Goal: Task Accomplishment & Management: Use online tool/utility

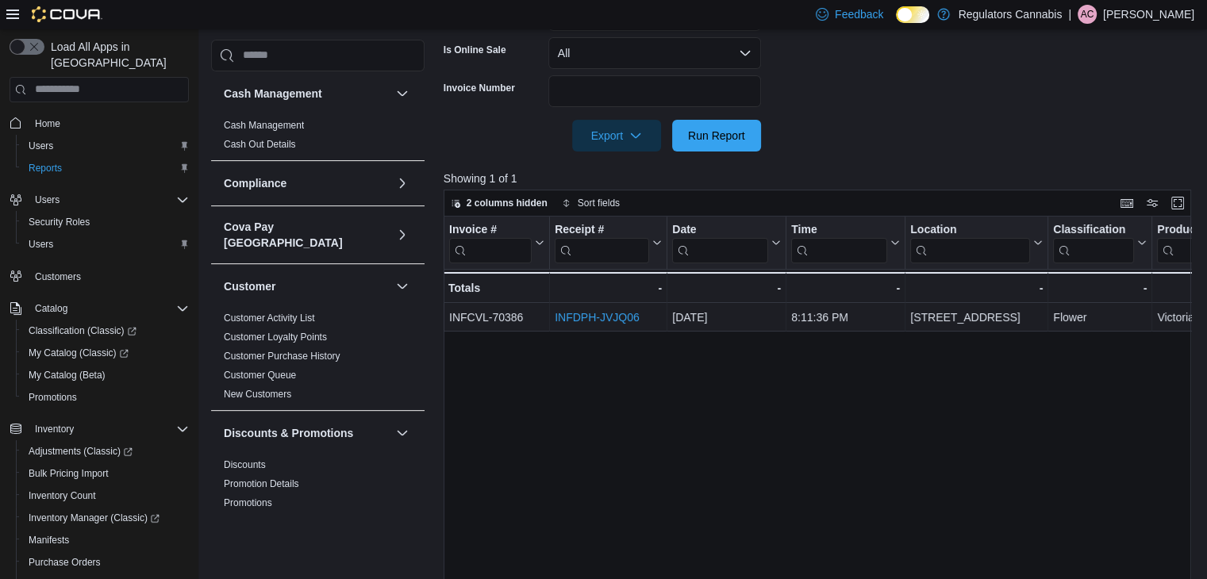
scroll to position [1031, 0]
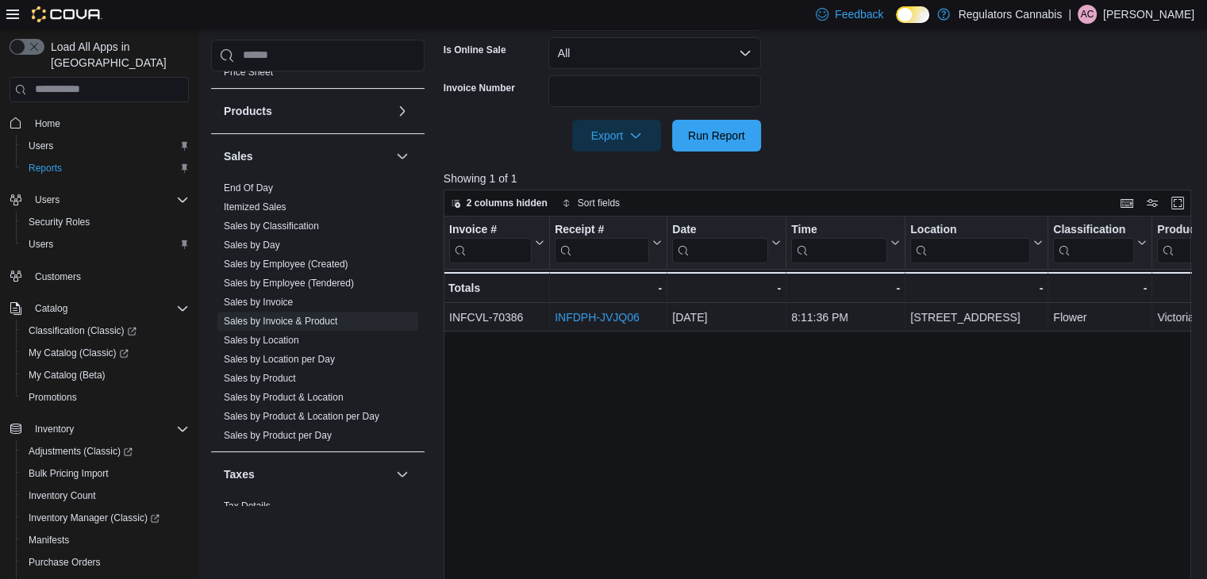
drag, startPoint x: 275, startPoint y: 301, endPoint x: 660, endPoint y: 301, distance: 385.6
click at [275, 316] on link "Sales by Invoice & Product" at bounding box center [280, 321] width 113 height 11
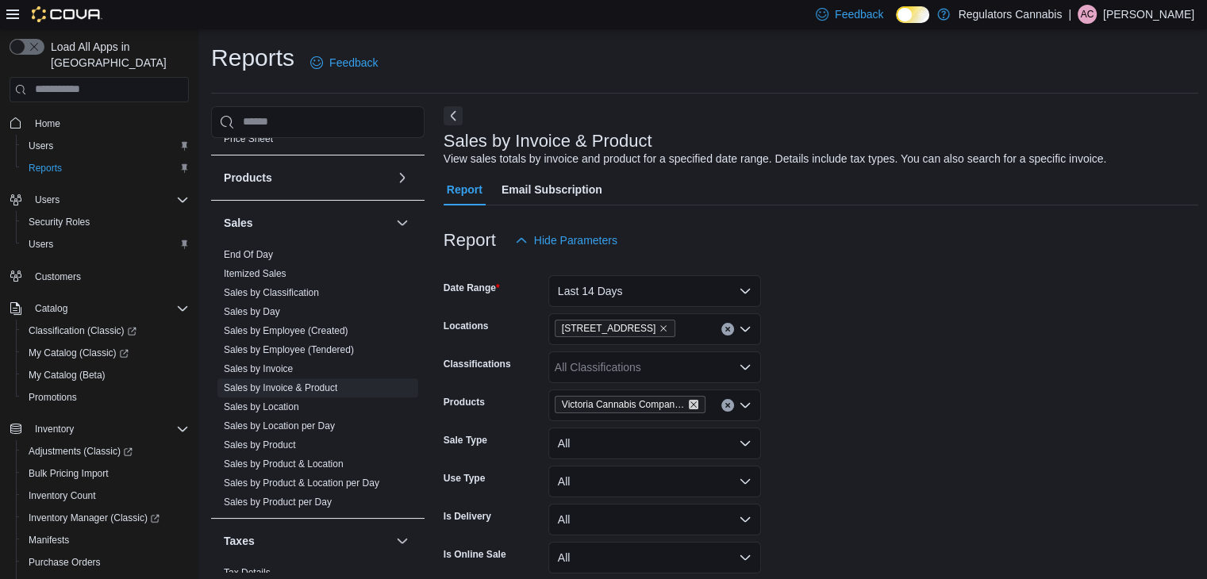
click at [693, 400] on icon "Remove Victoria Cannabis Company - G-Wagon - Indica - 3.5g from selection in th…" at bounding box center [694, 405] width 10 height 10
click at [691, 399] on div "All Products" at bounding box center [654, 406] width 213 height 32
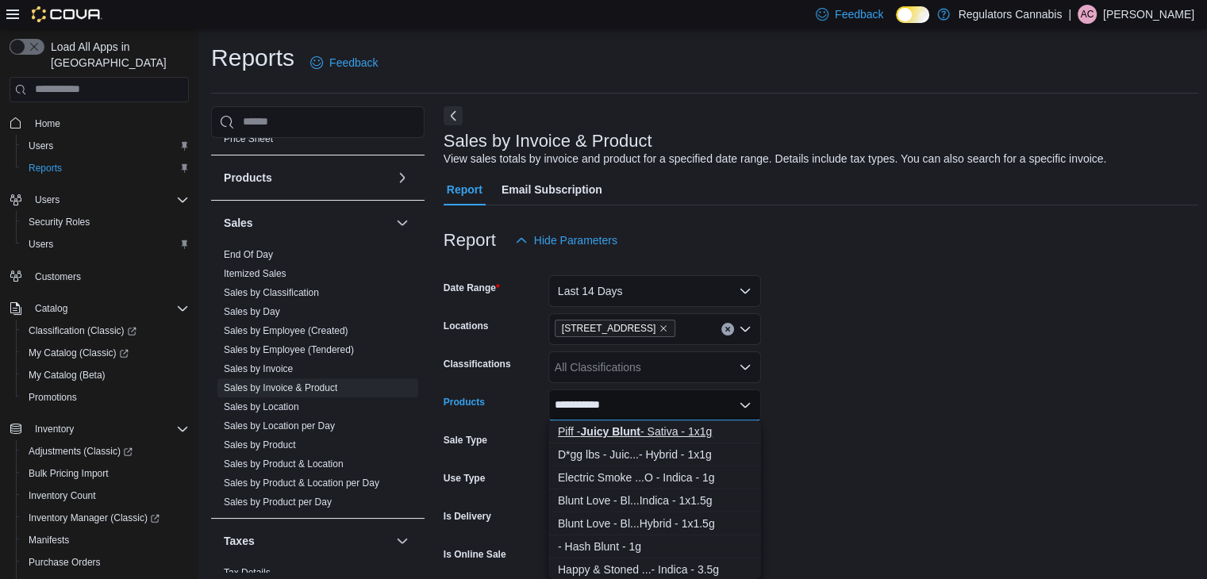
type input "**********"
click at [684, 435] on div "Piff - Juicy Blunt - Sativa - 1x1g" at bounding box center [655, 432] width 194 height 16
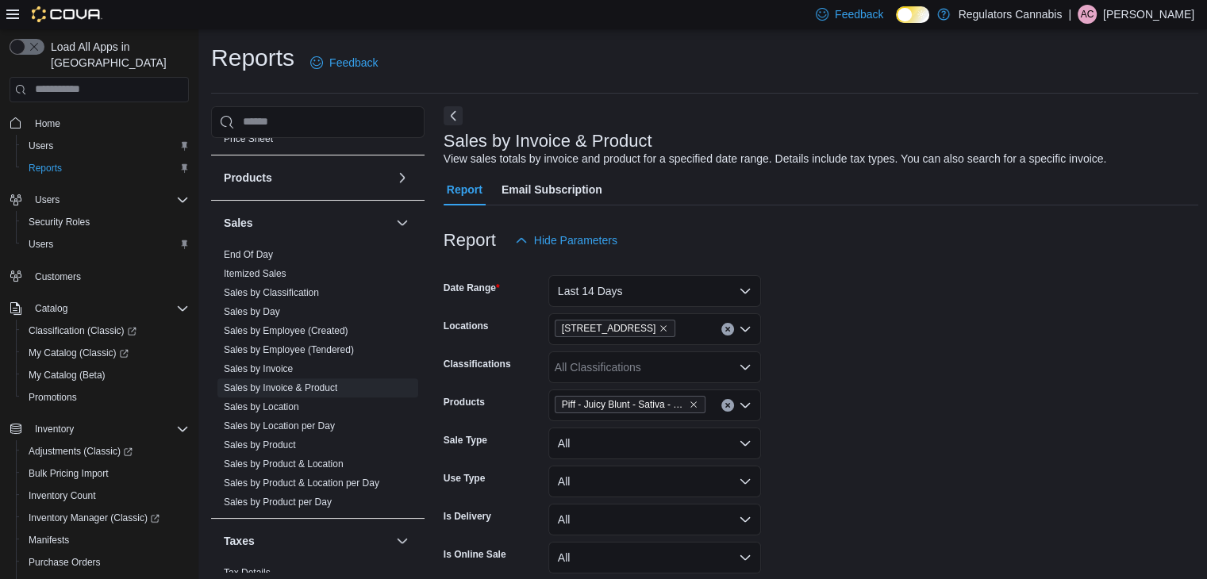
click at [897, 427] on form "Date Range Last 14 Days Locations 3099 Forest Glade Dr Classifications All Clas…" at bounding box center [821, 456] width 755 height 400
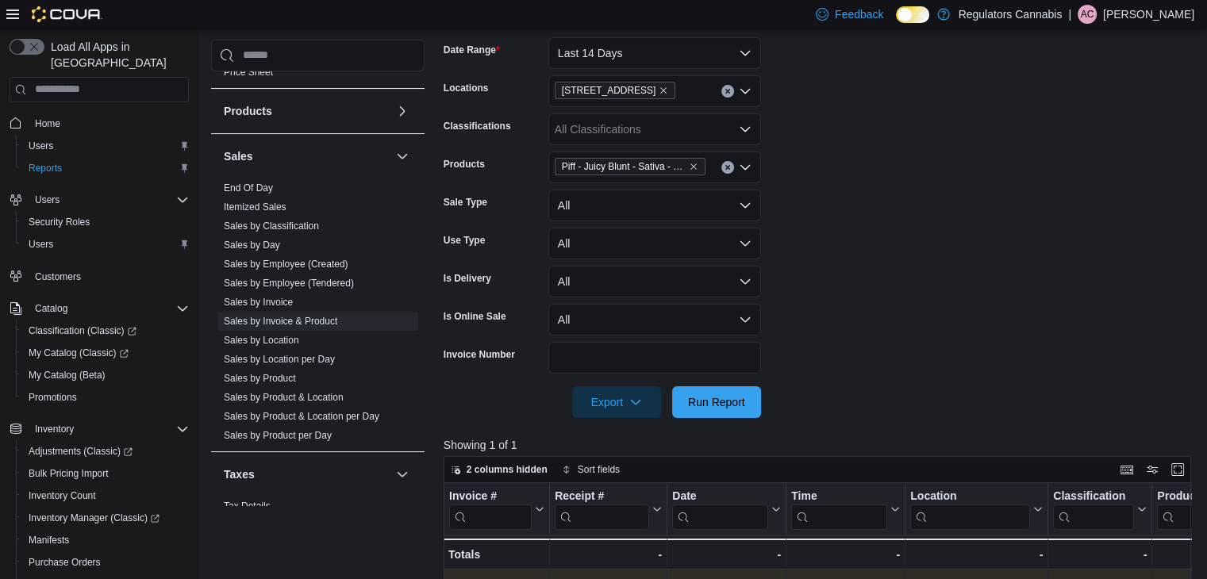
scroll to position [397, 0]
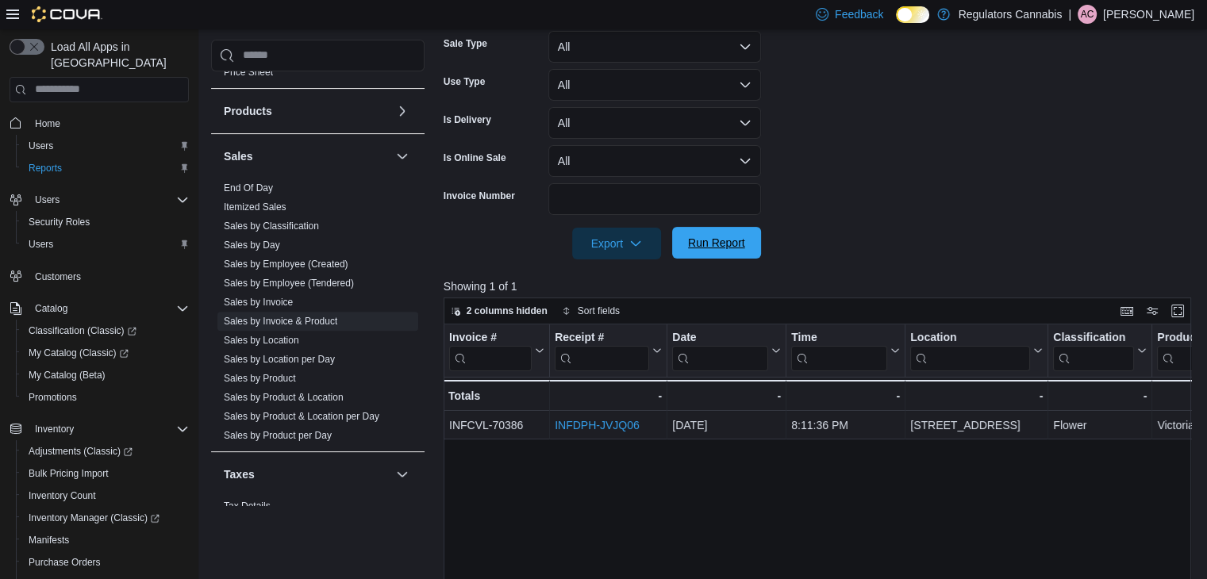
click at [743, 253] on span "Run Report" at bounding box center [717, 243] width 70 height 32
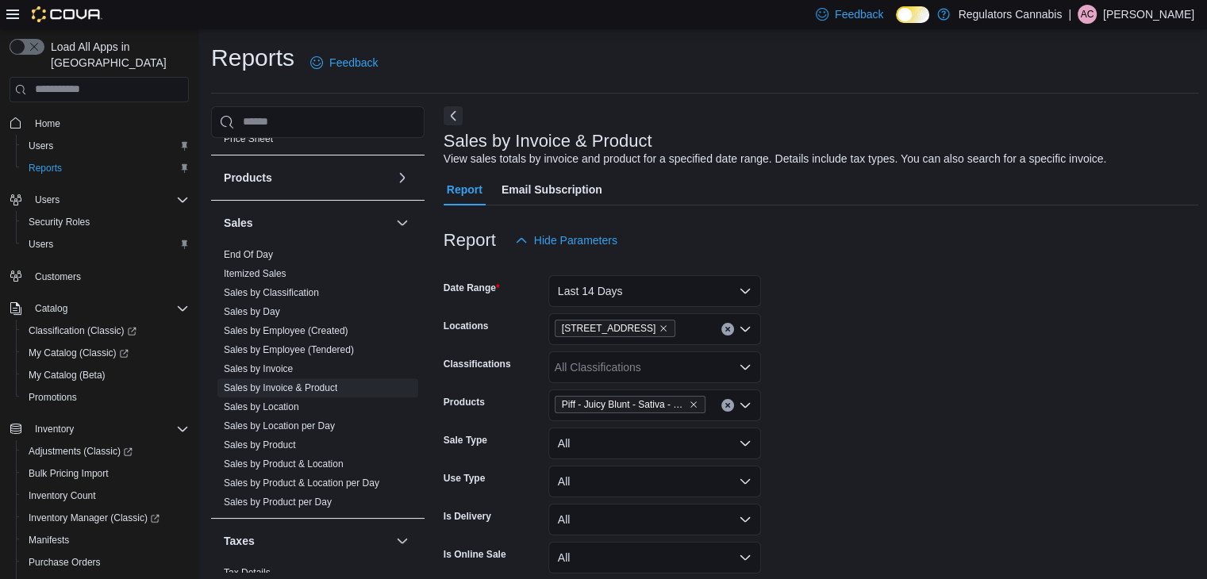
scroll to position [79, 0]
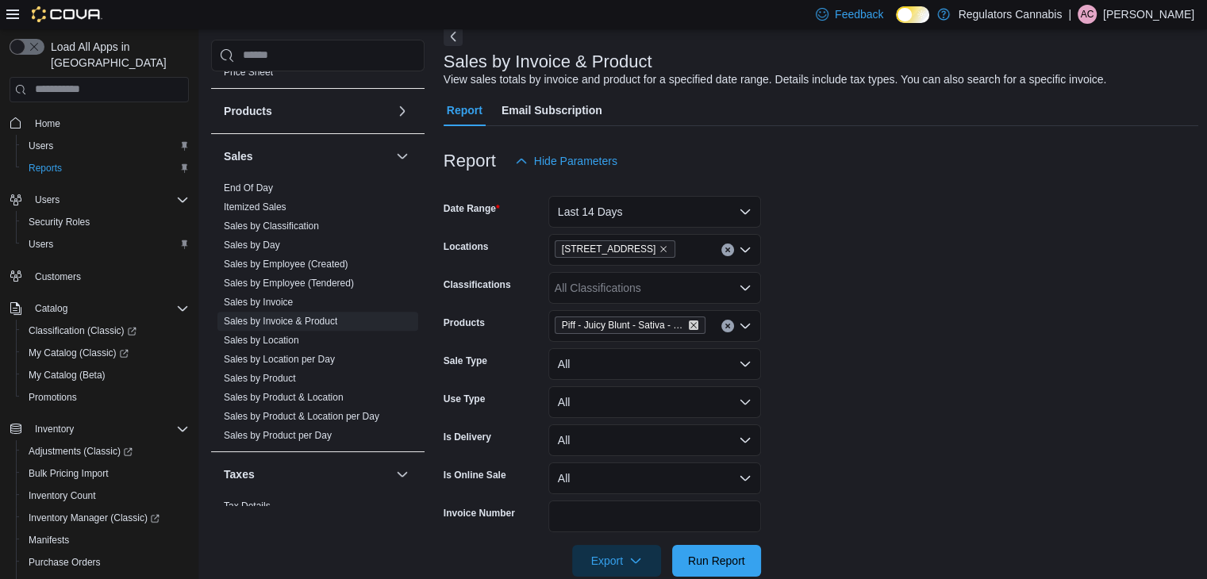
click at [694, 325] on icon "Remove Piff - Juicy Blunt - Sativa - 1x1g from selection in this group" at bounding box center [694, 326] width 10 height 10
click at [686, 323] on div "All Products Combo box. Selected. Combo box input. All Products. Type some text…" at bounding box center [654, 326] width 213 height 32
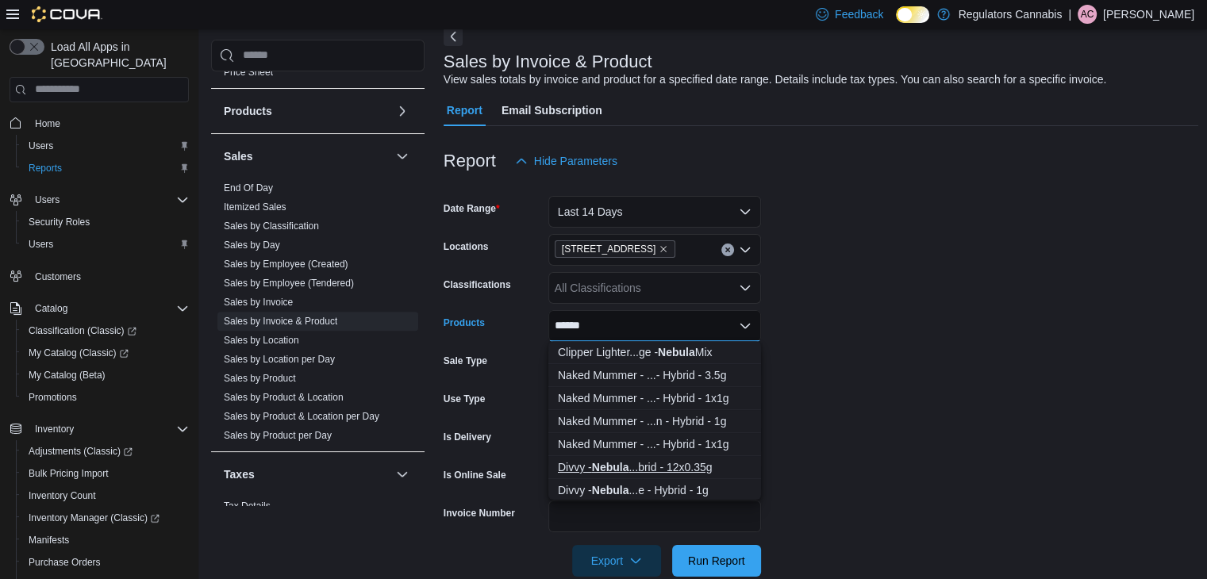
type input "******"
click at [670, 462] on div "Divvy - Nebula ...brid - 12x0.35g" at bounding box center [655, 467] width 194 height 16
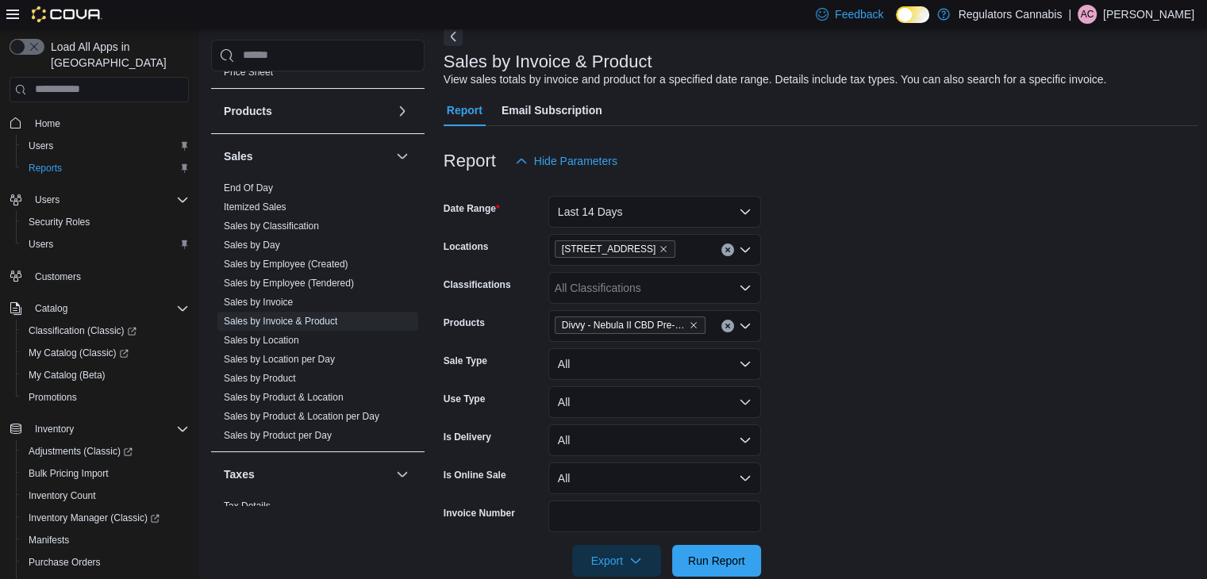
click at [817, 428] on form "Date Range Last 14 Days Locations 3099 Forest Glade Dr Classifications All Clas…" at bounding box center [821, 377] width 755 height 400
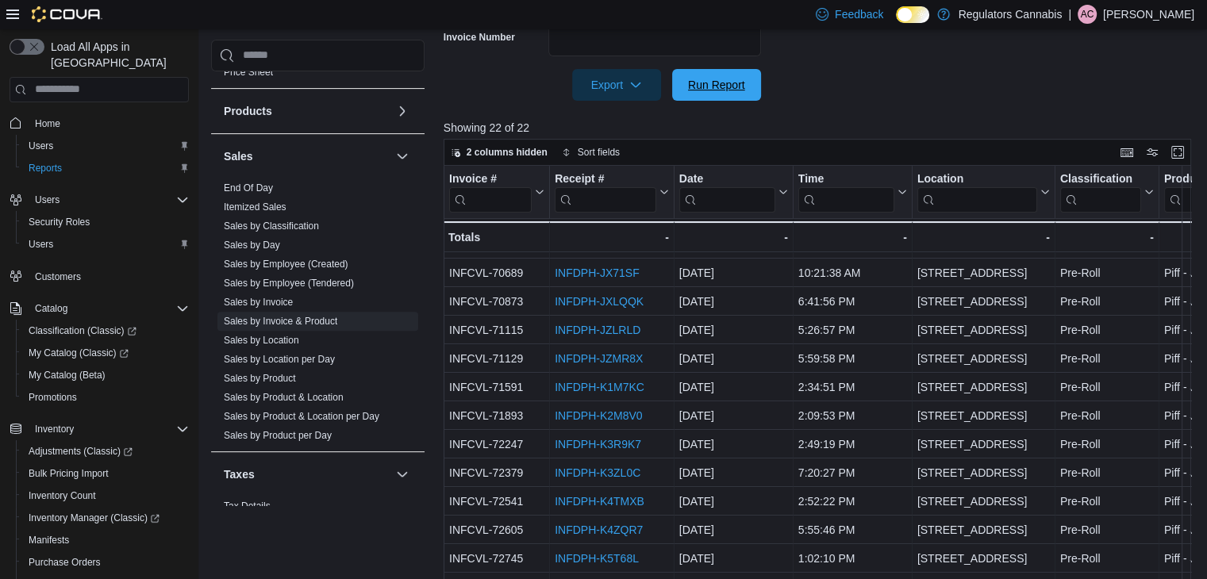
click at [716, 89] on span "Run Report" at bounding box center [716, 85] width 57 height 16
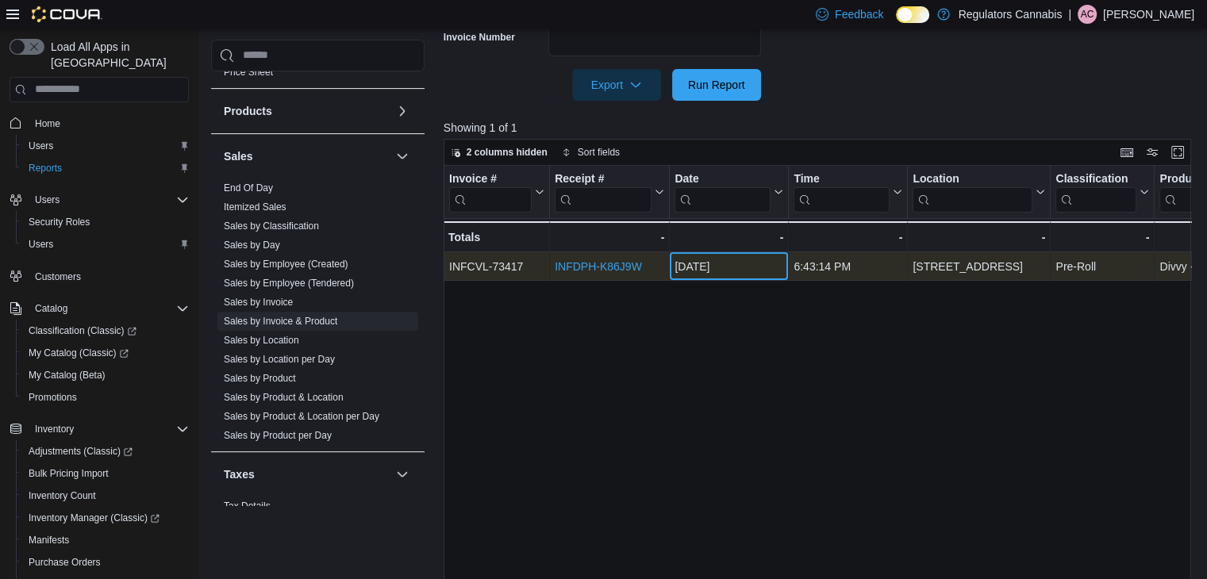
click at [702, 261] on div "Oct 8, 2025" at bounding box center [728, 266] width 109 height 19
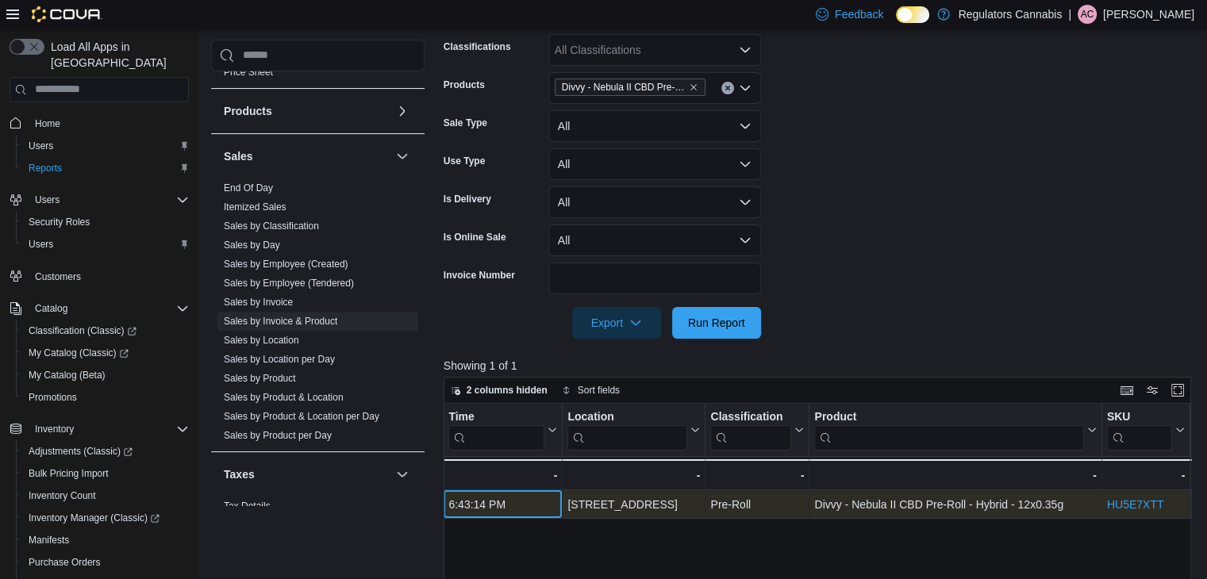
scroll to position [238, 0]
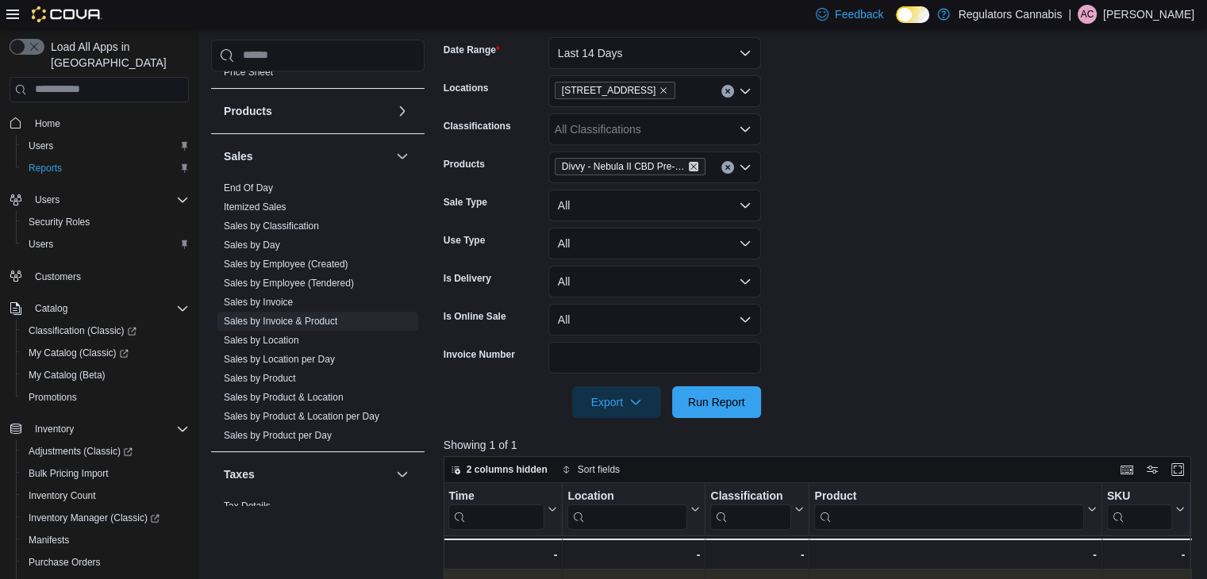
click at [694, 166] on icon "Remove Divvy - Nebula II CBD Pre-Roll - Hybrid - 12x0.35g from selection in thi…" at bounding box center [694, 167] width 10 height 10
click at [684, 168] on div "All Products Combo box. Selected. Combo box input. All Products. Type some text…" at bounding box center [654, 168] width 213 height 32
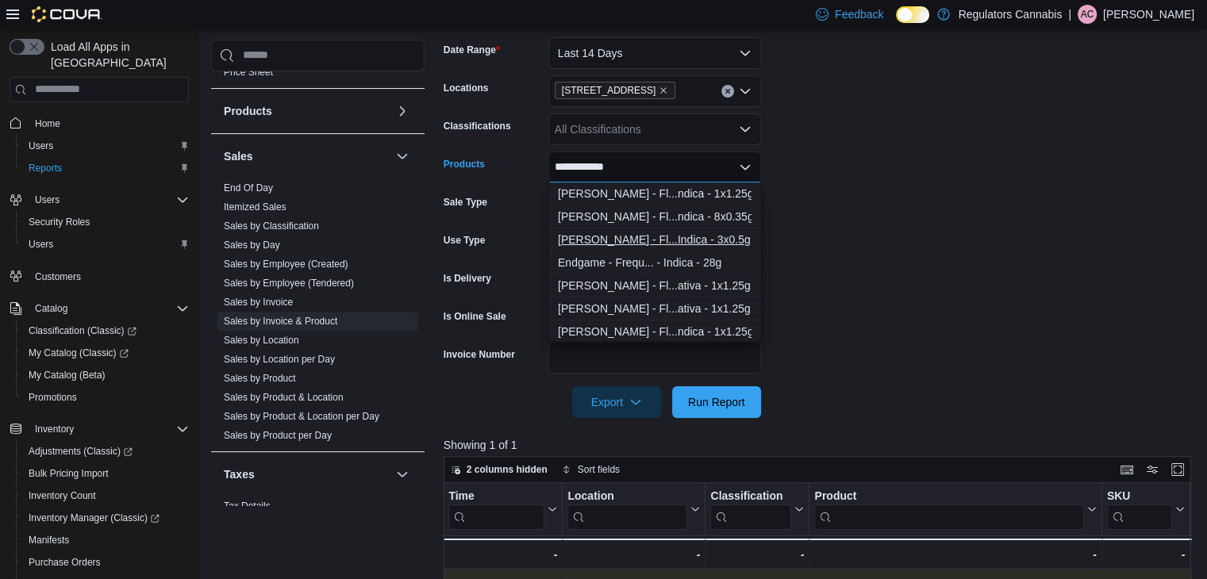
type input "**********"
click at [655, 245] on div "Claybourne - Fl...Indica - 3x0.5g" at bounding box center [655, 240] width 194 height 16
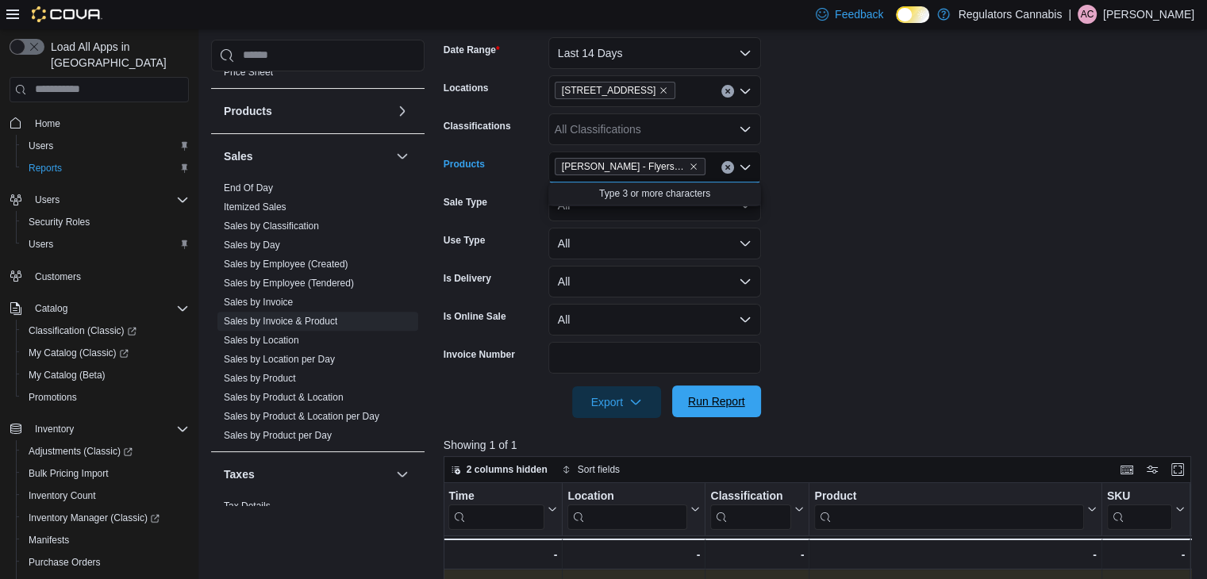
click at [715, 413] on span "Run Report" at bounding box center [717, 402] width 70 height 32
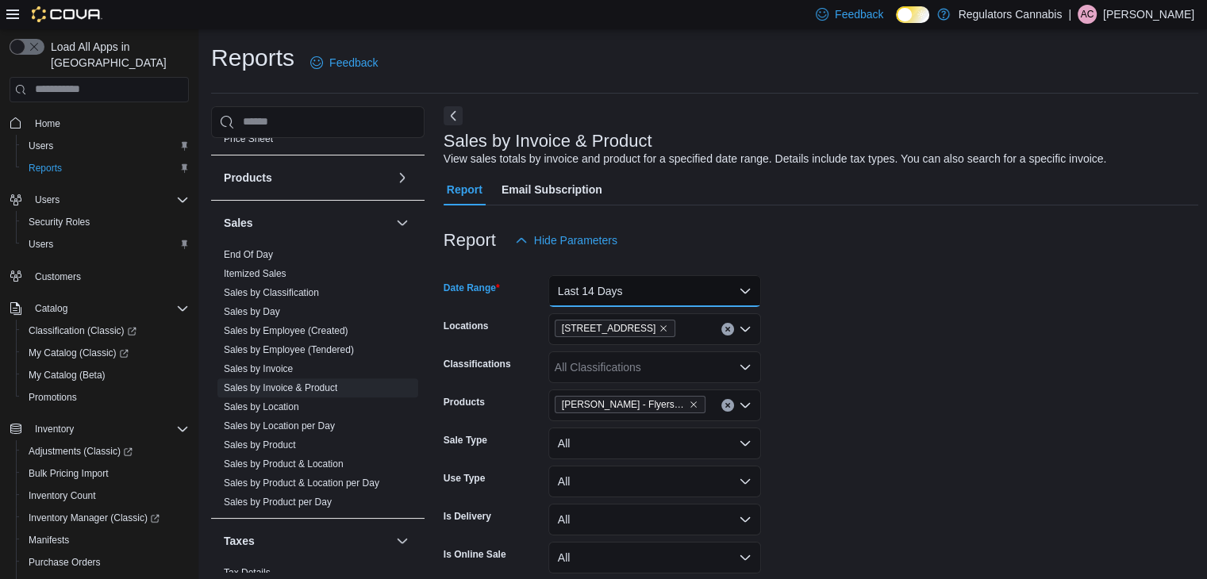
click at [650, 294] on button "Last 14 Days" at bounding box center [654, 291] width 213 height 32
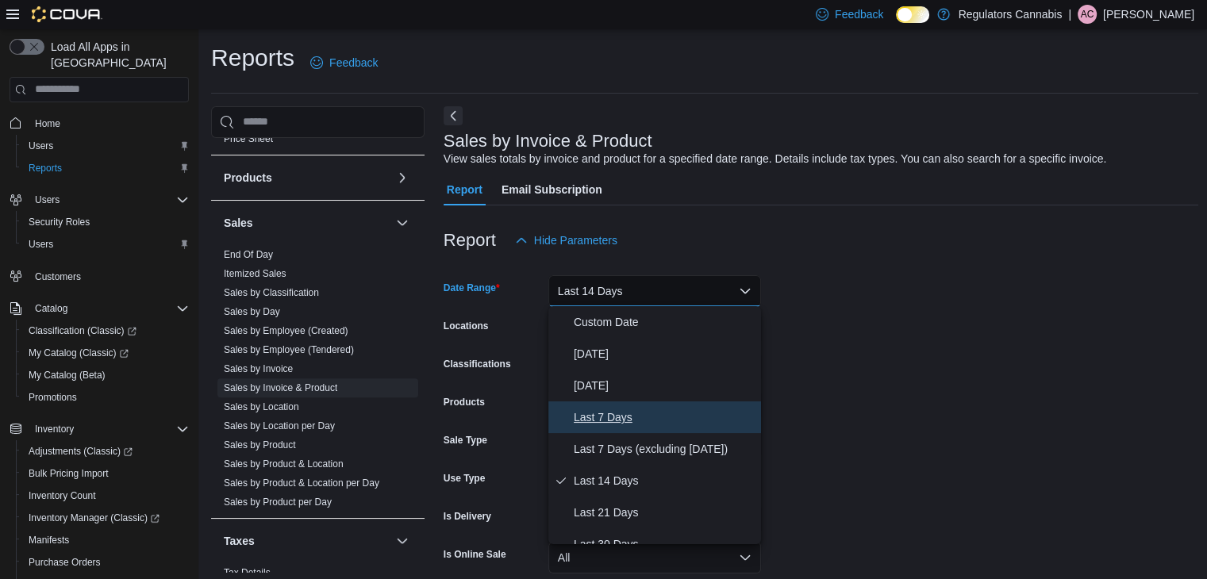
click at [622, 419] on span "Last 7 Days" at bounding box center [664, 417] width 181 height 19
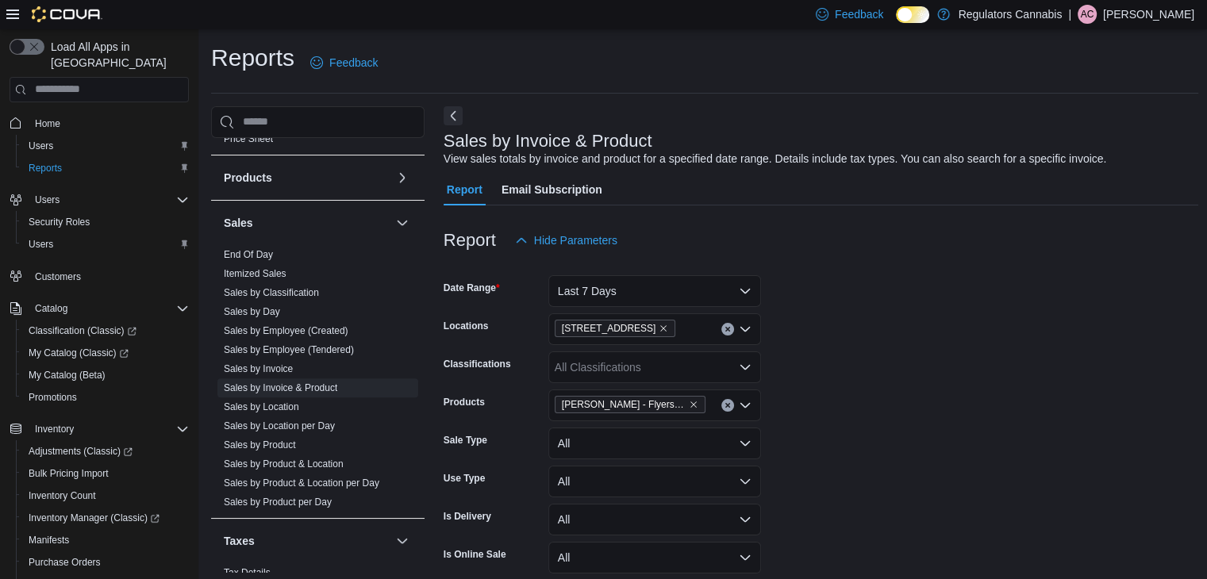
click at [856, 364] on form "Date Range Last 7 Days Locations 3099 Forest Glade Dr Classifications All Class…" at bounding box center [821, 456] width 755 height 400
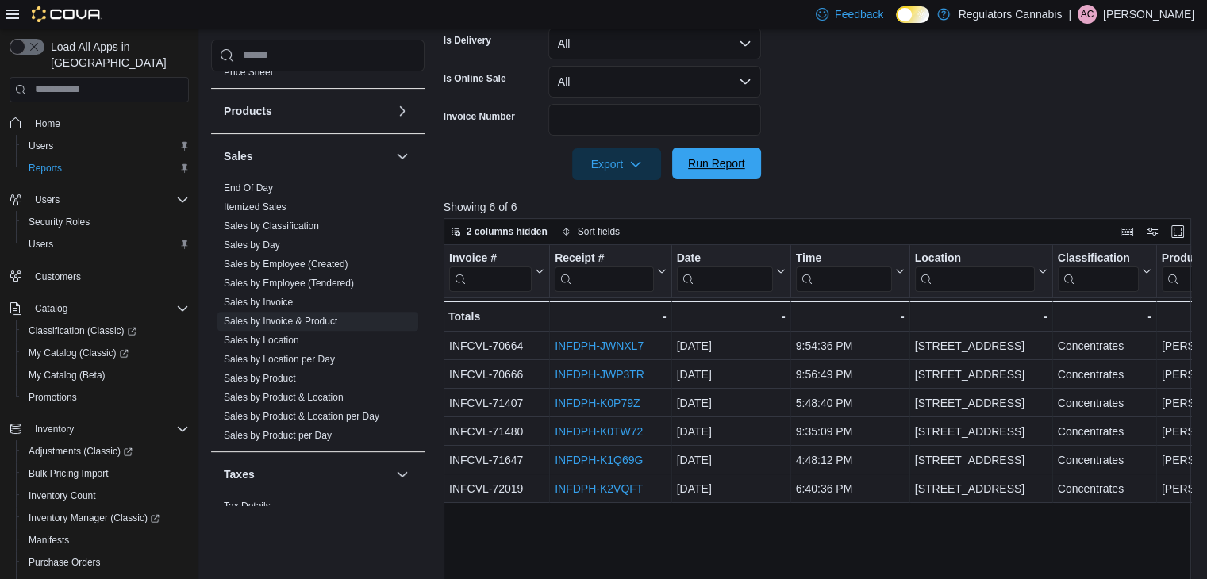
click at [708, 160] on span "Run Report" at bounding box center [716, 164] width 57 height 16
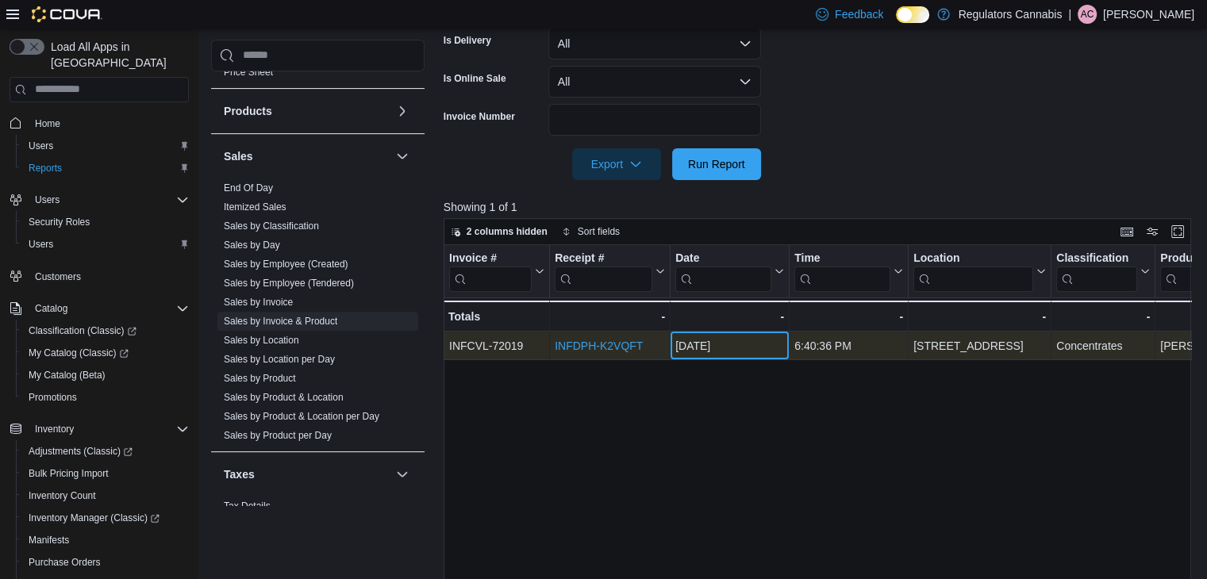
click at [777, 345] on div "Oct 3, 2025" at bounding box center [729, 345] width 109 height 19
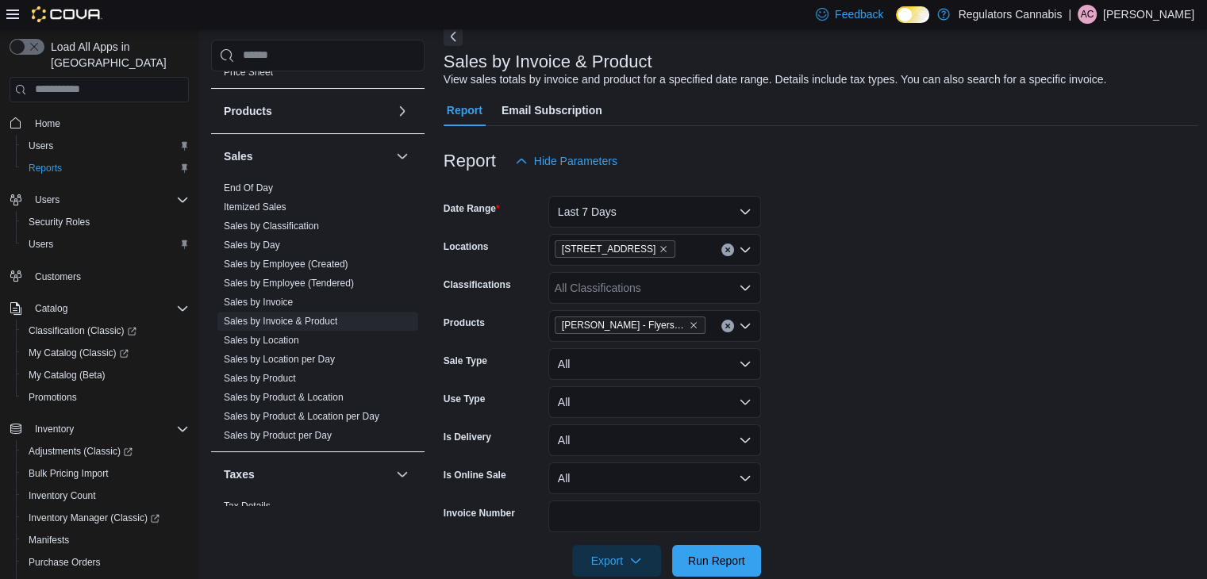
scroll to position [397, 0]
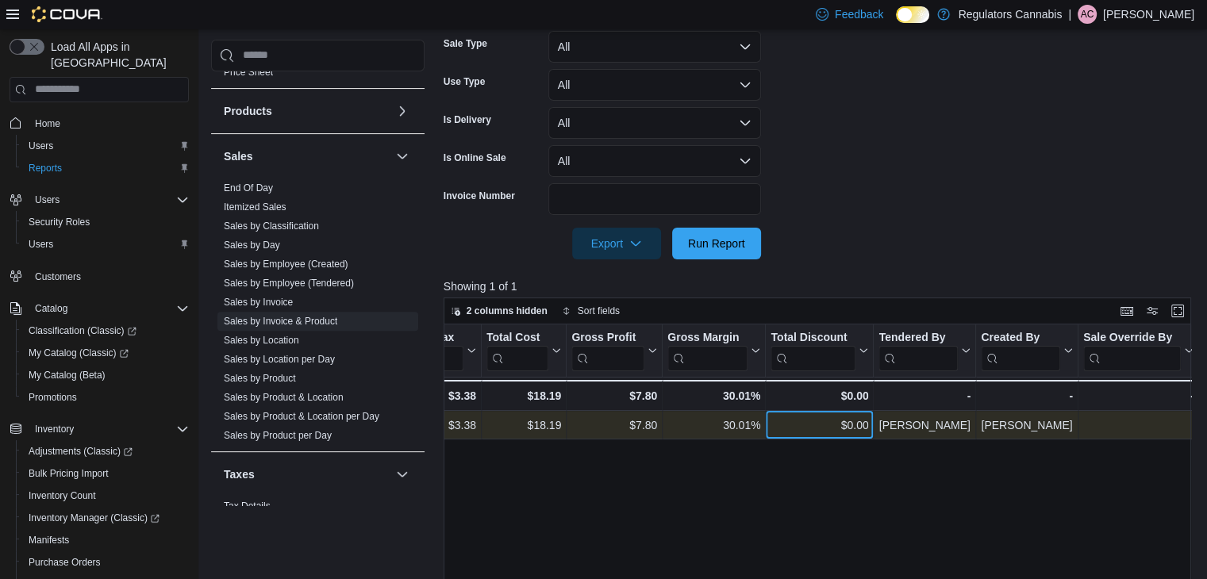
click at [805, 420] on div "$0.00" at bounding box center [819, 425] width 98 height 19
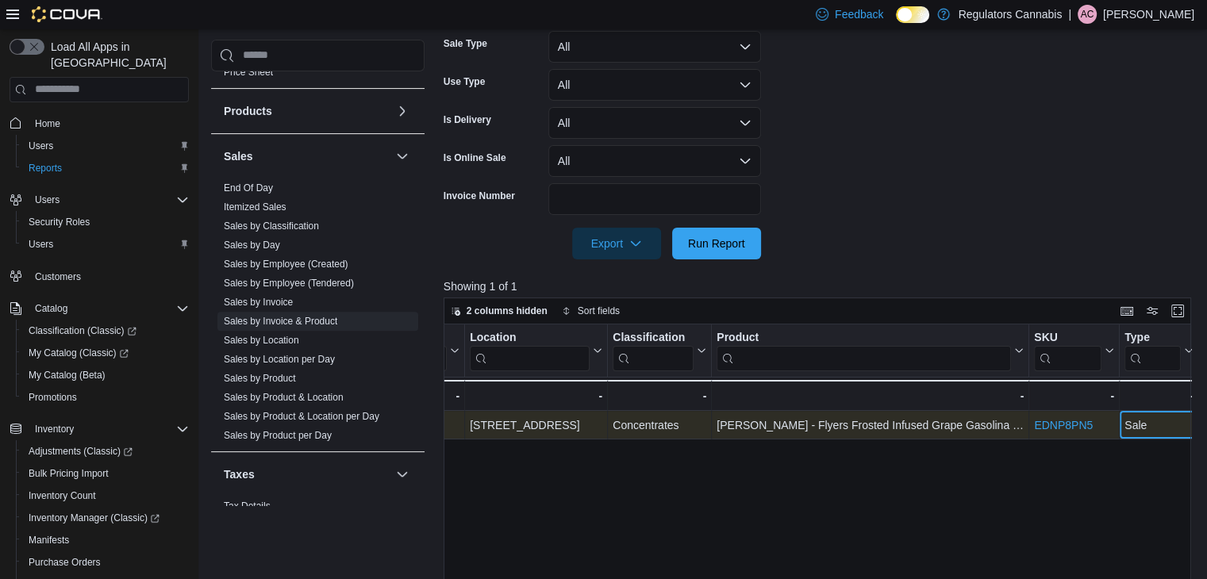
scroll to position [0, 0]
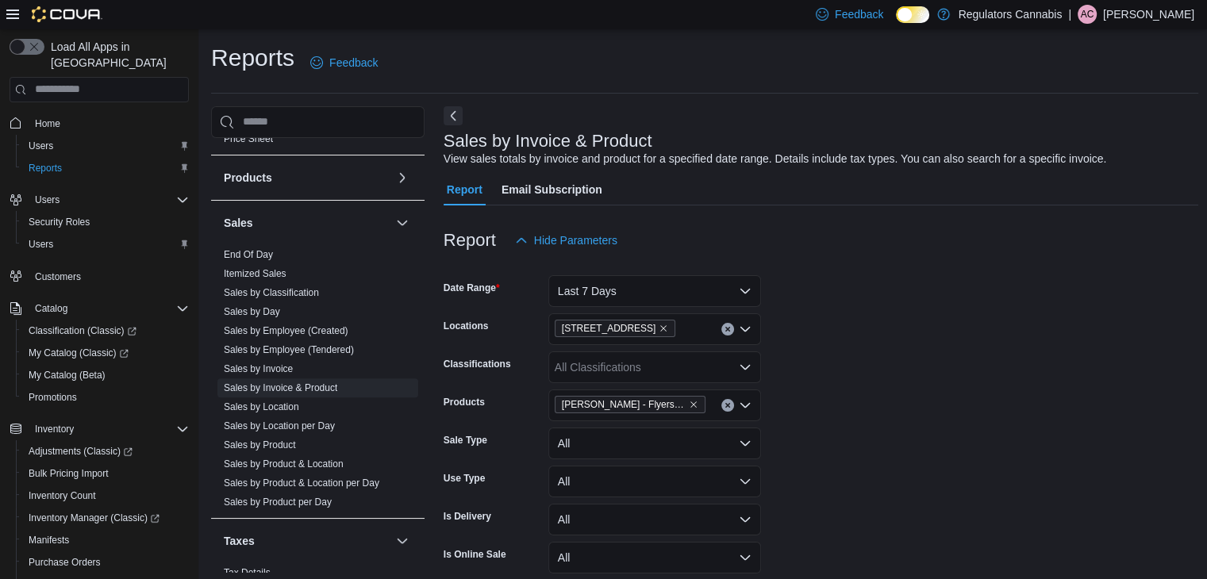
drag, startPoint x: 261, startPoint y: 236, endPoint x: 951, endPoint y: 267, distance: 691.0
click at [261, 249] on link "End Of Day" at bounding box center [248, 254] width 49 height 11
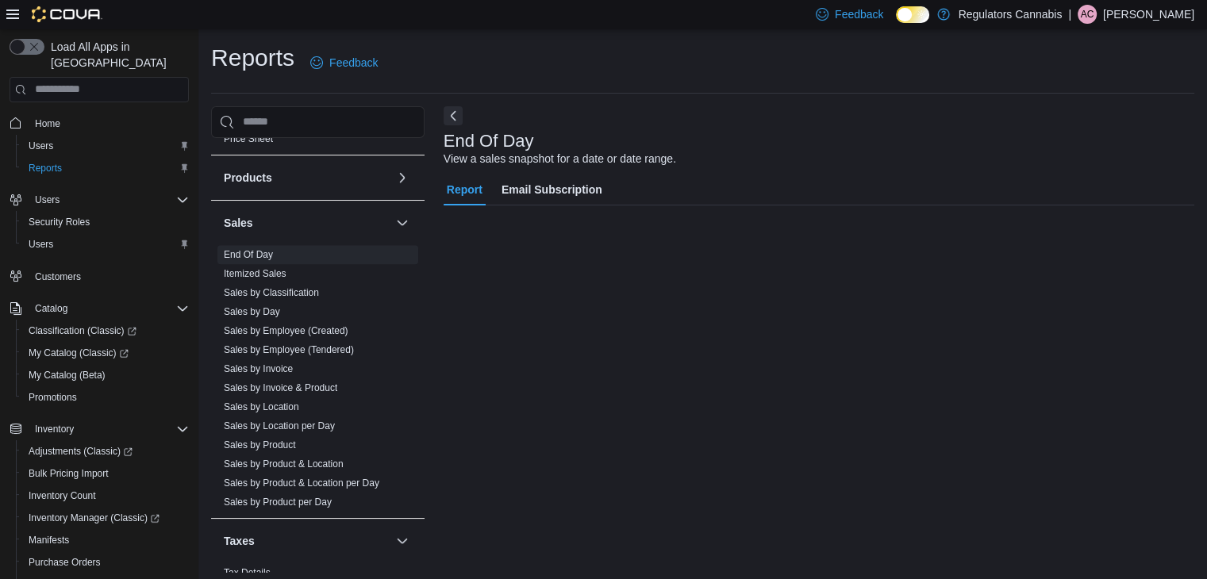
scroll to position [6, 0]
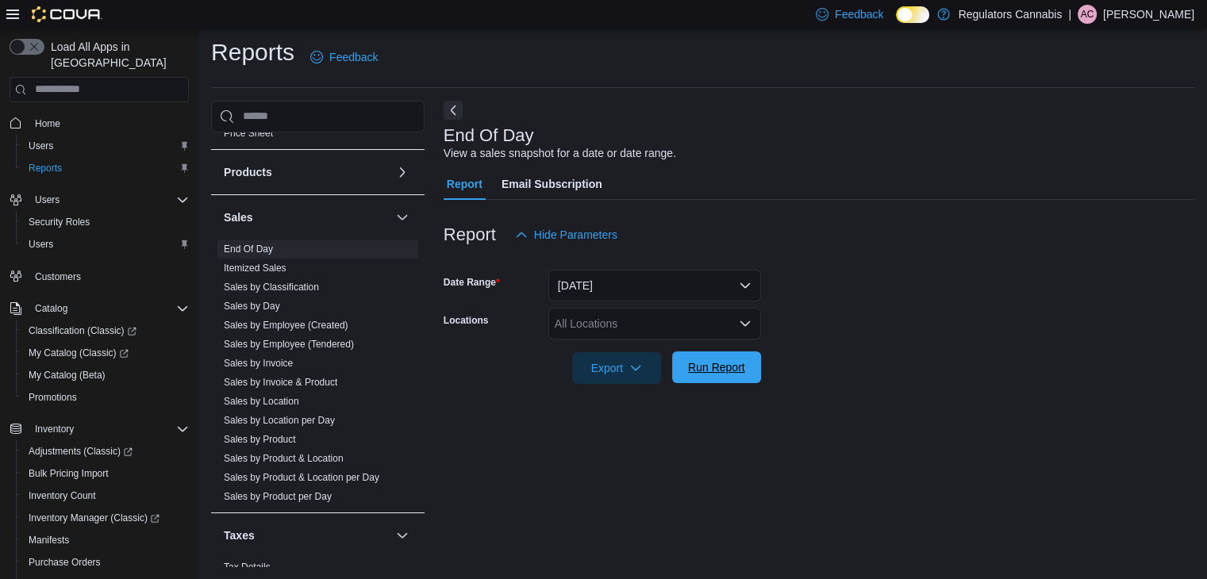
click at [713, 365] on span "Run Report" at bounding box center [716, 367] width 57 height 16
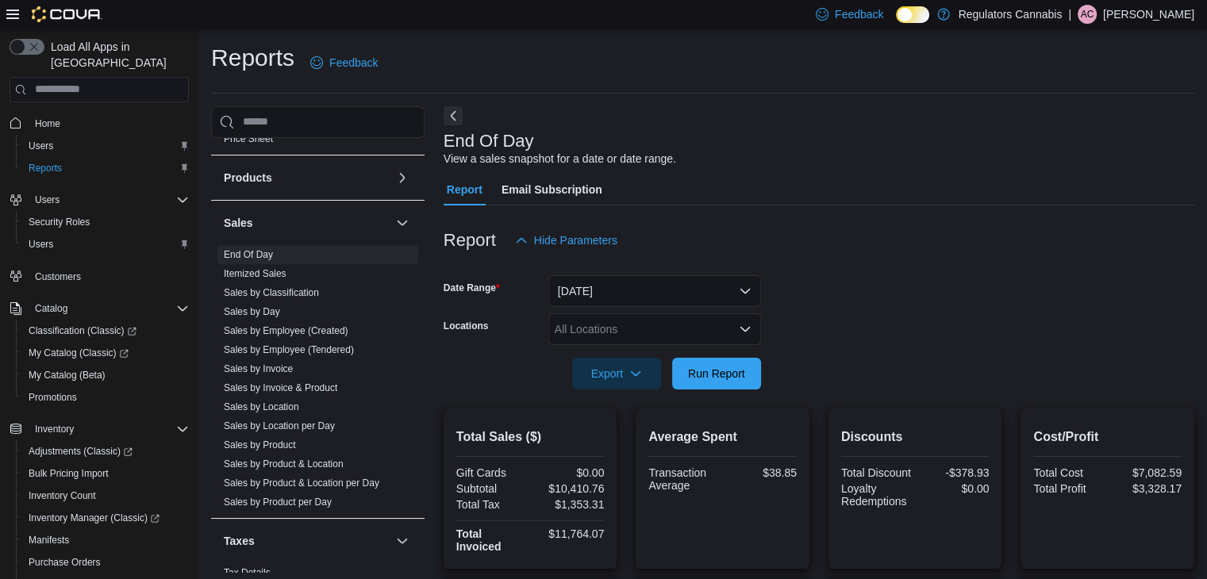
click at [623, 319] on div "All Locations" at bounding box center [654, 329] width 213 height 32
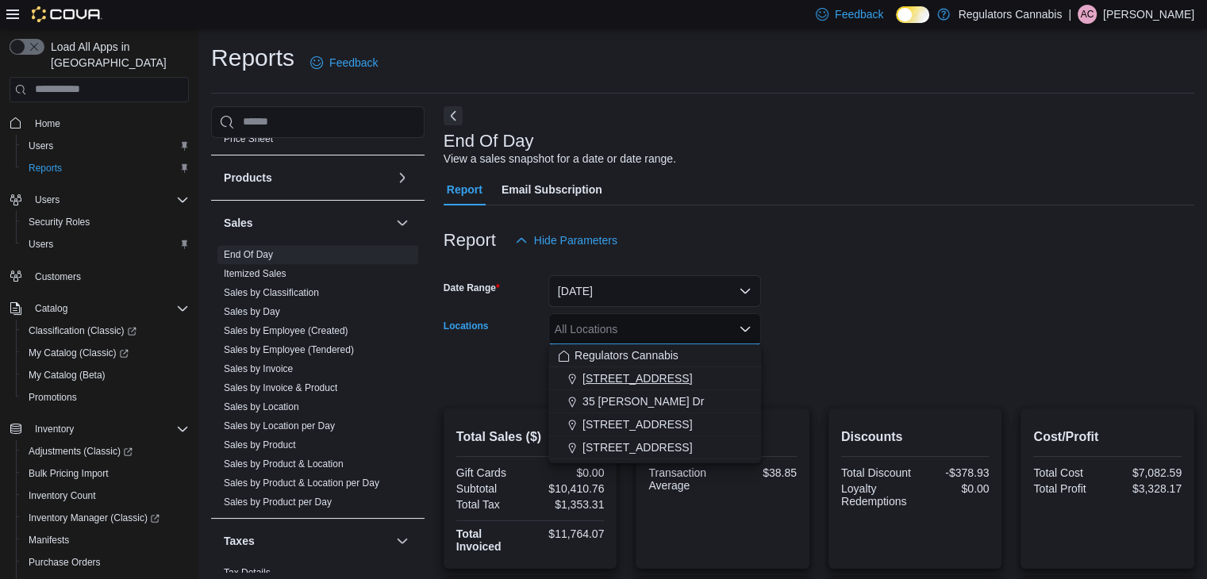
drag, startPoint x: 613, startPoint y: 375, endPoint x: 1007, endPoint y: 353, distance: 395.0
click at [613, 375] on span "3099 Forest Glade Dr" at bounding box center [636, 379] width 109 height 16
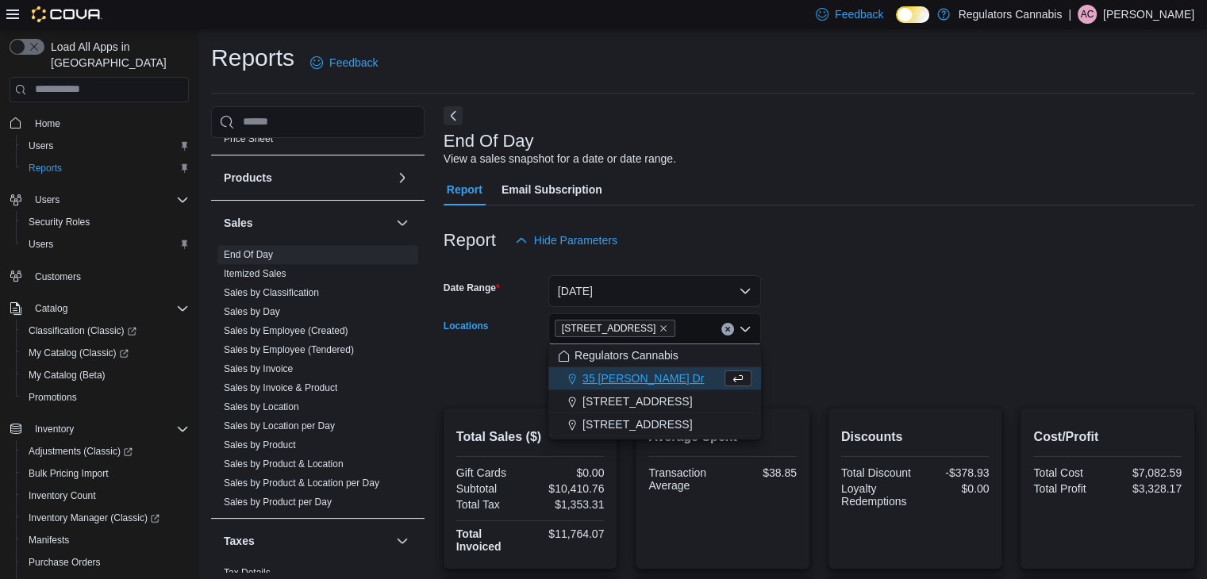
click at [1019, 352] on div at bounding box center [819, 351] width 751 height 13
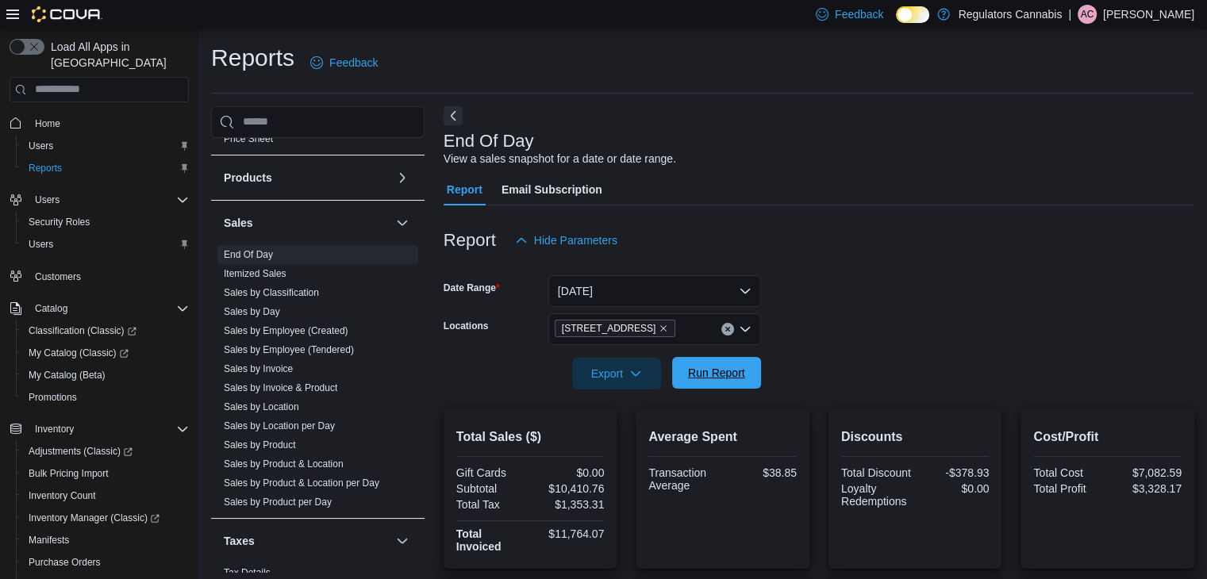
click at [719, 382] on span "Run Report" at bounding box center [717, 373] width 70 height 32
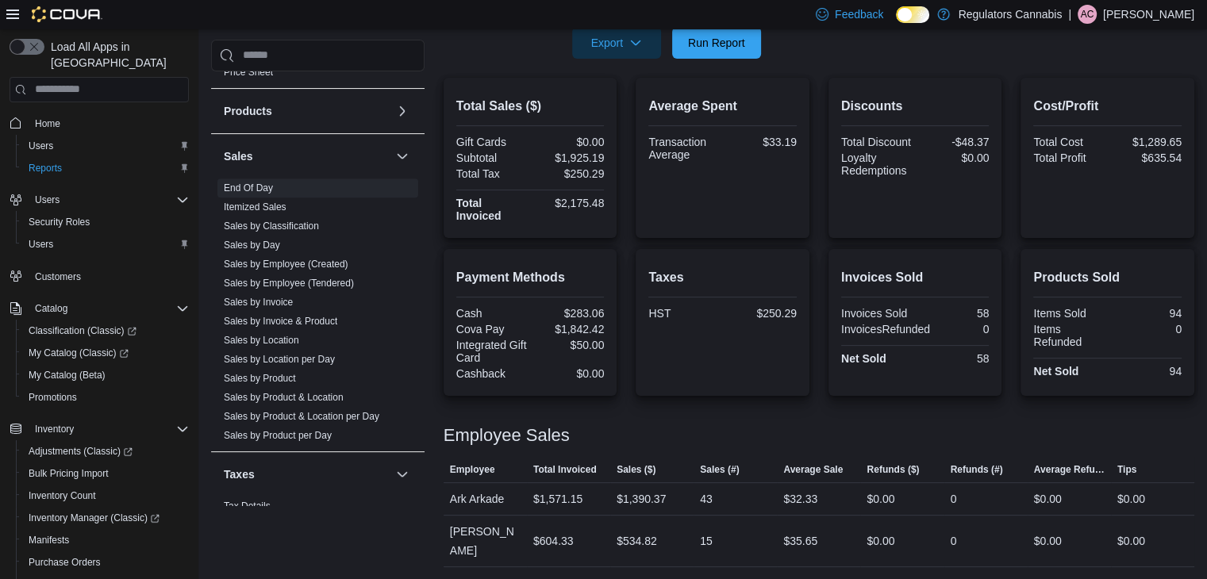
scroll to position [13, 0]
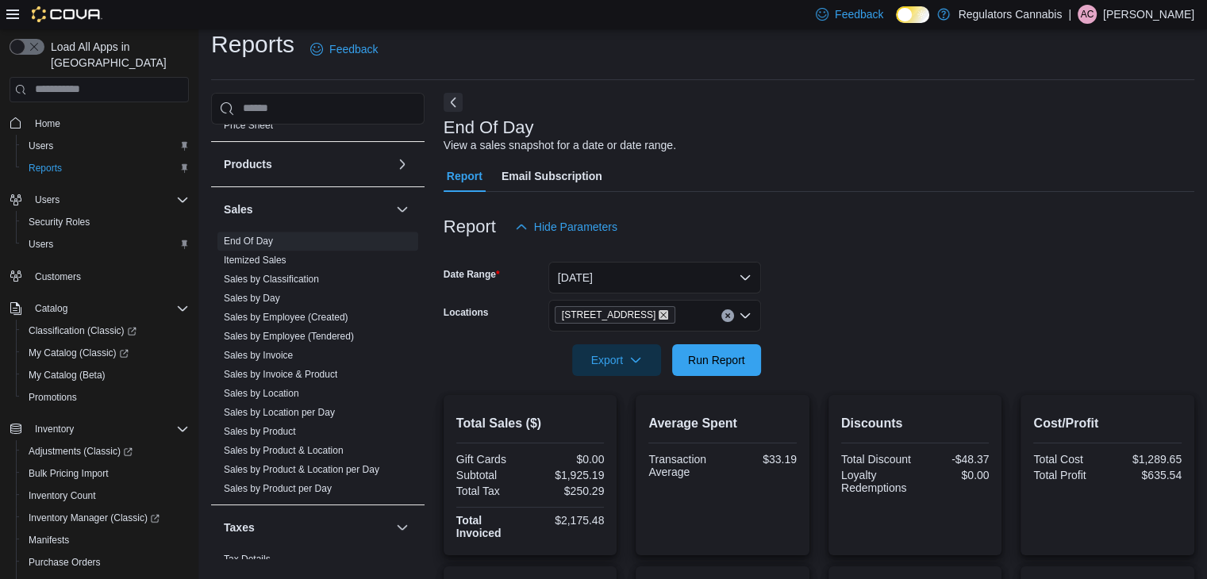
click at [663, 314] on icon "Remove 3099 Forest Glade Dr from selection in this group" at bounding box center [664, 315] width 10 height 10
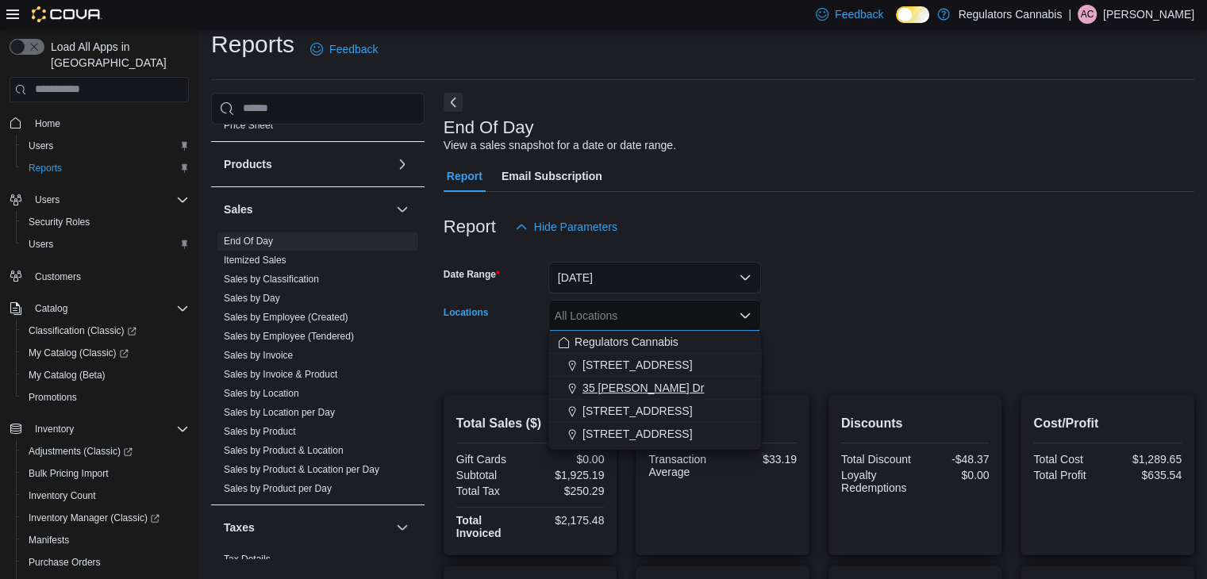
click at [636, 388] on span "35 Amy Croft Dr" at bounding box center [642, 388] width 121 height 16
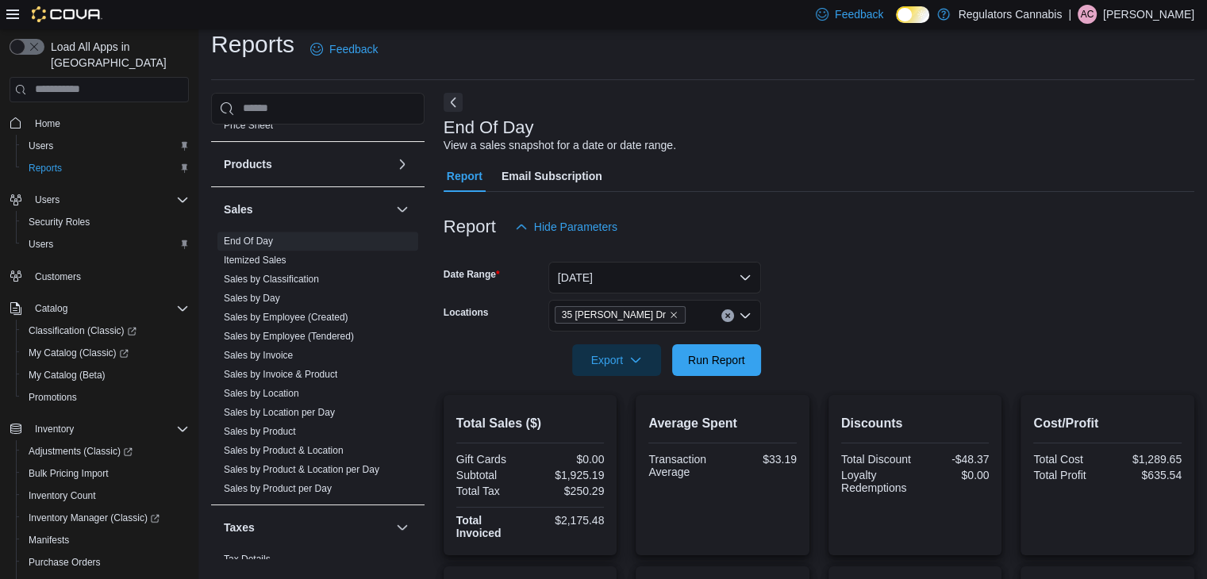
drag, startPoint x: 895, startPoint y: 336, endPoint x: 764, endPoint y: 362, distance: 133.4
click at [892, 337] on div at bounding box center [819, 338] width 751 height 13
click at [749, 363] on span "Run Report" at bounding box center [717, 360] width 70 height 32
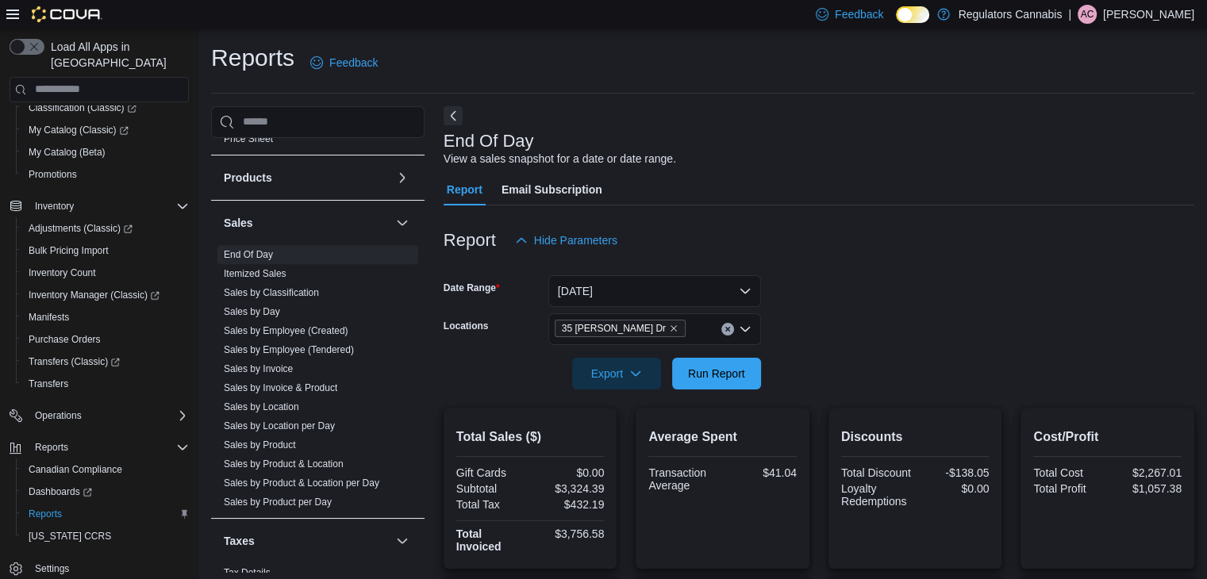
scroll to position [238, 0]
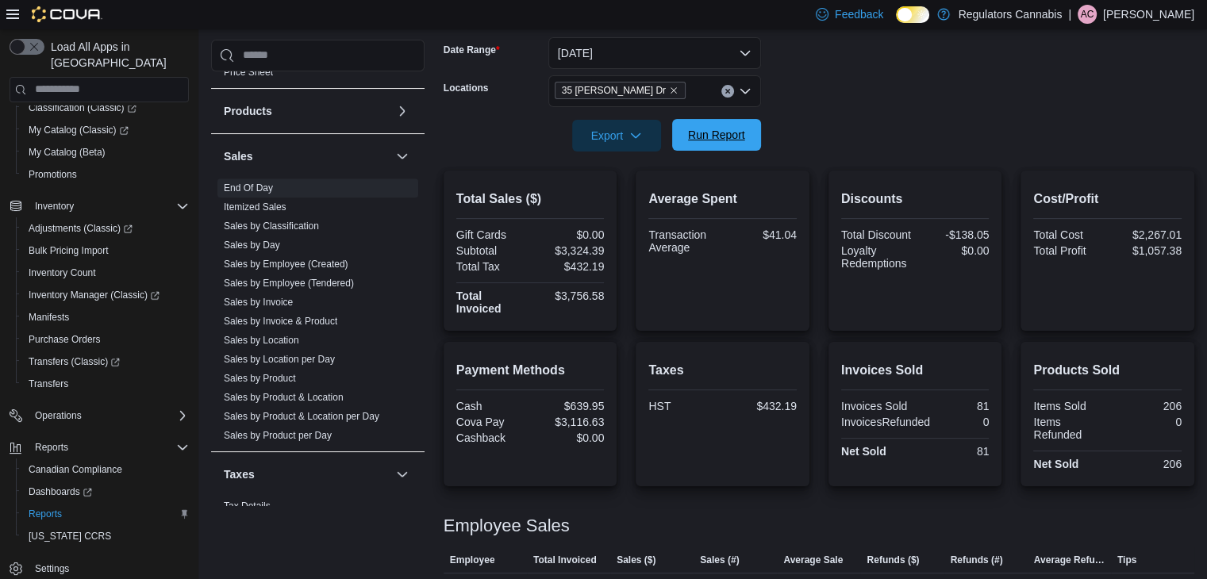
click at [747, 135] on span "Run Report" at bounding box center [717, 135] width 70 height 32
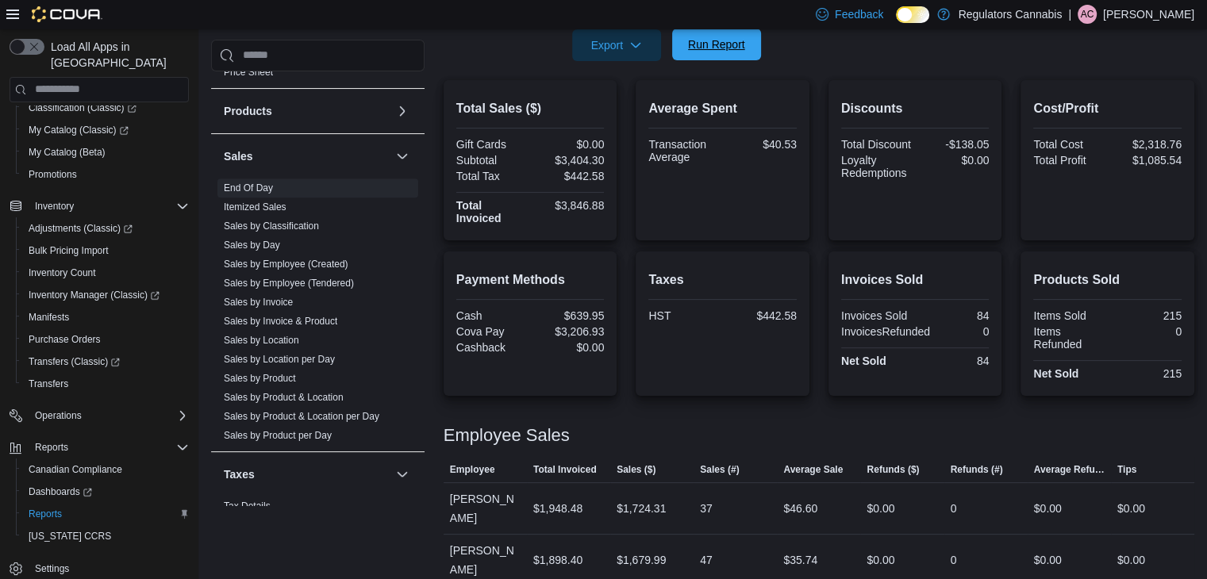
scroll to position [0, 0]
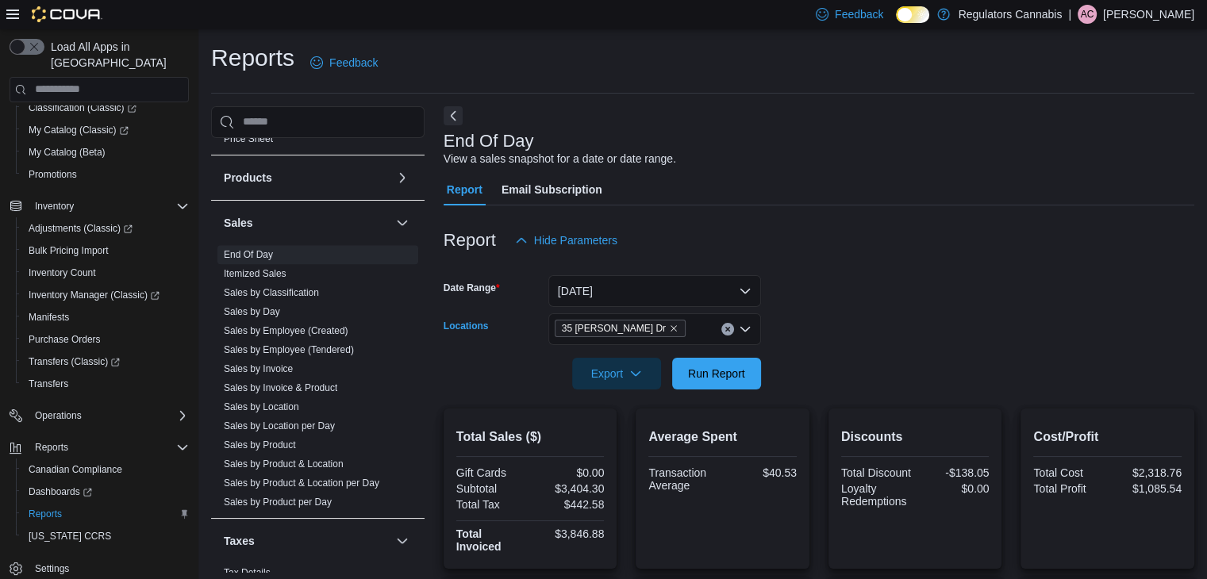
click at [644, 325] on span "35 Amy Croft Dr" at bounding box center [620, 328] width 131 height 17
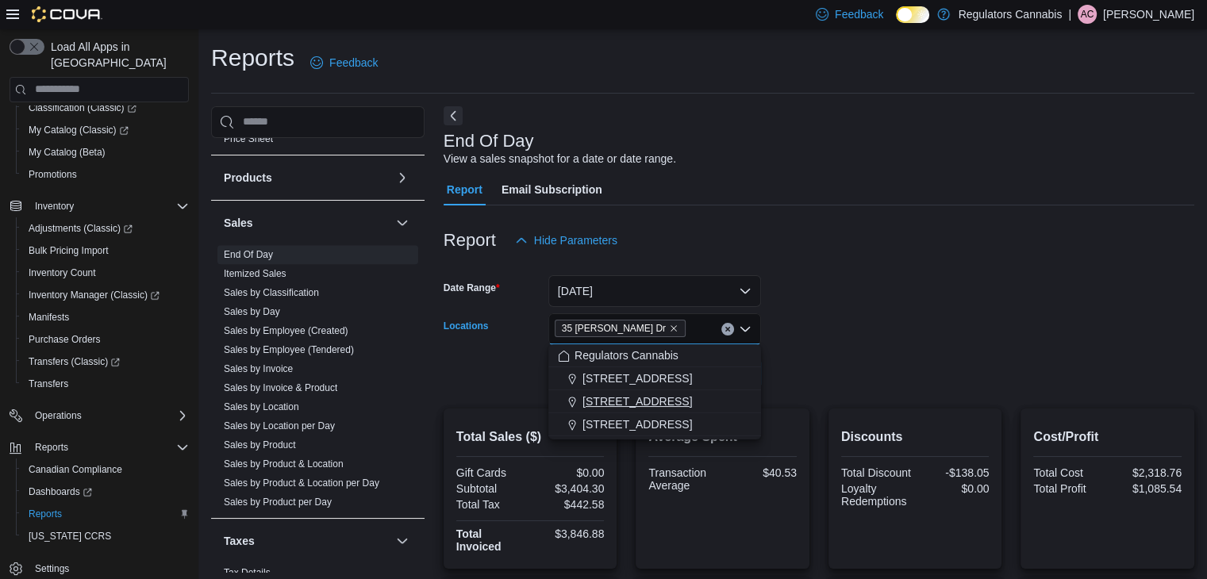
click at [625, 401] on span "650 Division Rd" at bounding box center [636, 402] width 109 height 16
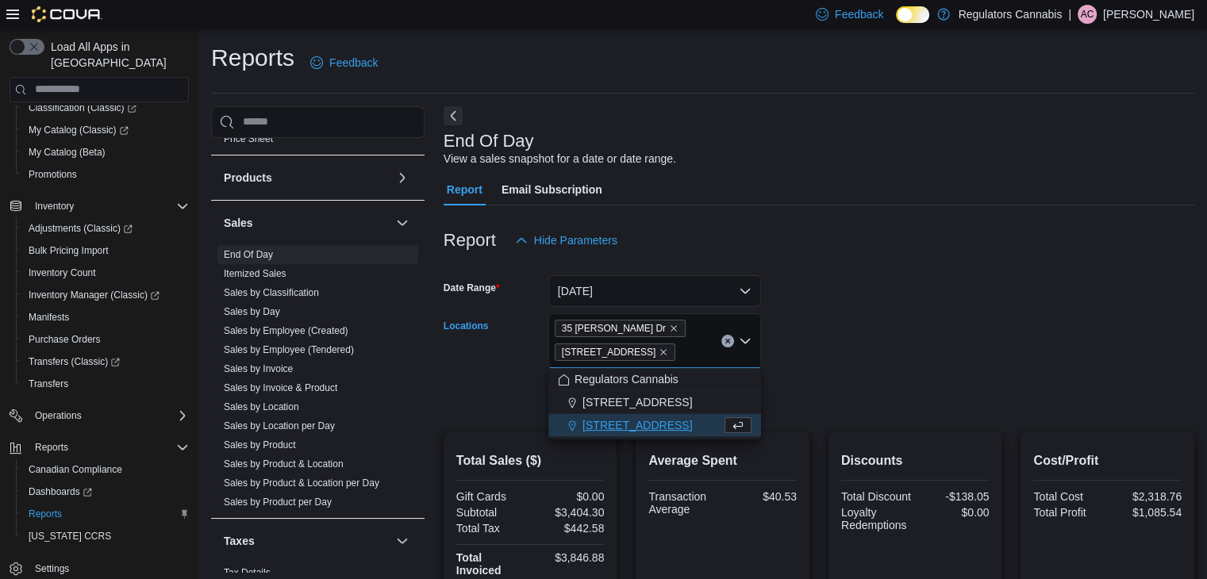
click at [908, 374] on div at bounding box center [819, 375] width 751 height 13
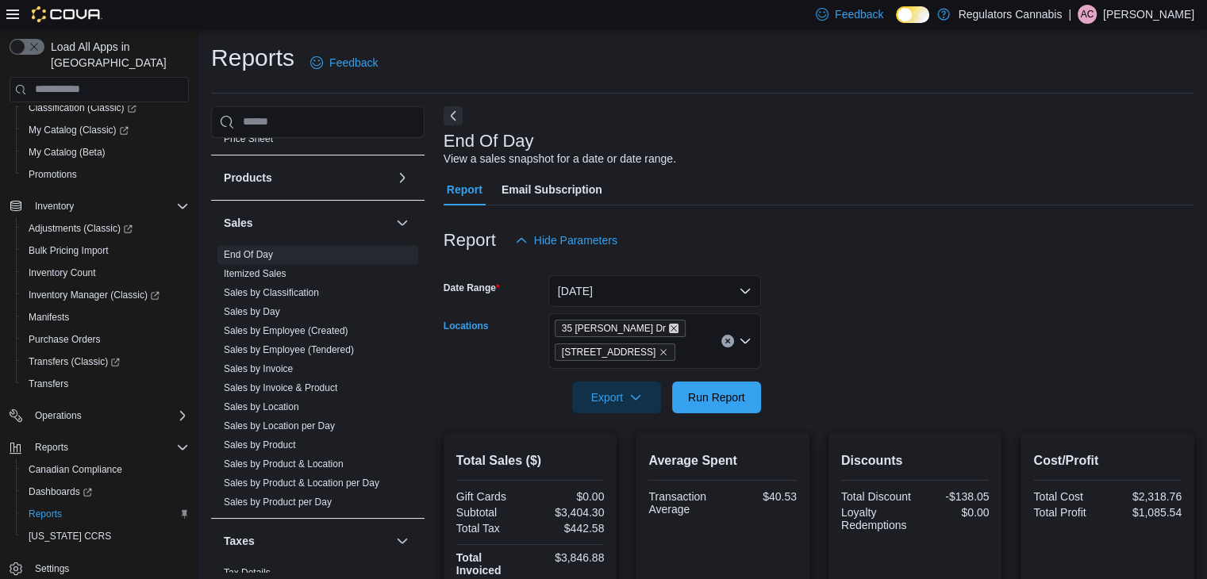
click at [669, 324] on icon "Remove 35 Amy Croft Dr from selection in this group" at bounding box center [674, 329] width 10 height 10
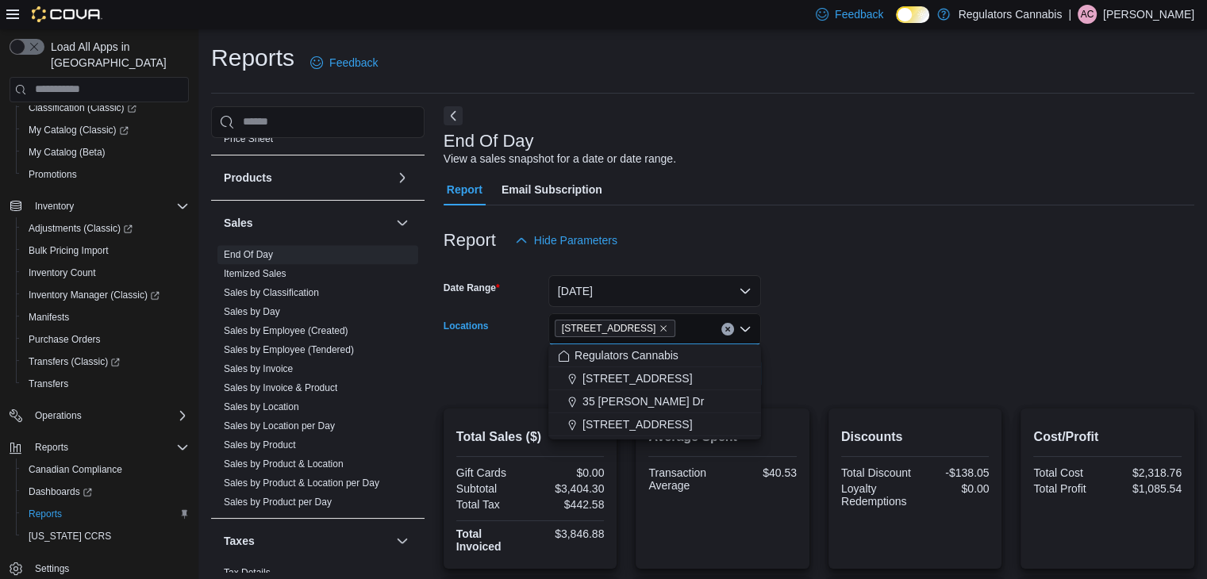
click at [946, 303] on form "Date Range Today Locations 650 Division Rd Combo box. Selected. 650 Division Rd…" at bounding box center [819, 322] width 751 height 133
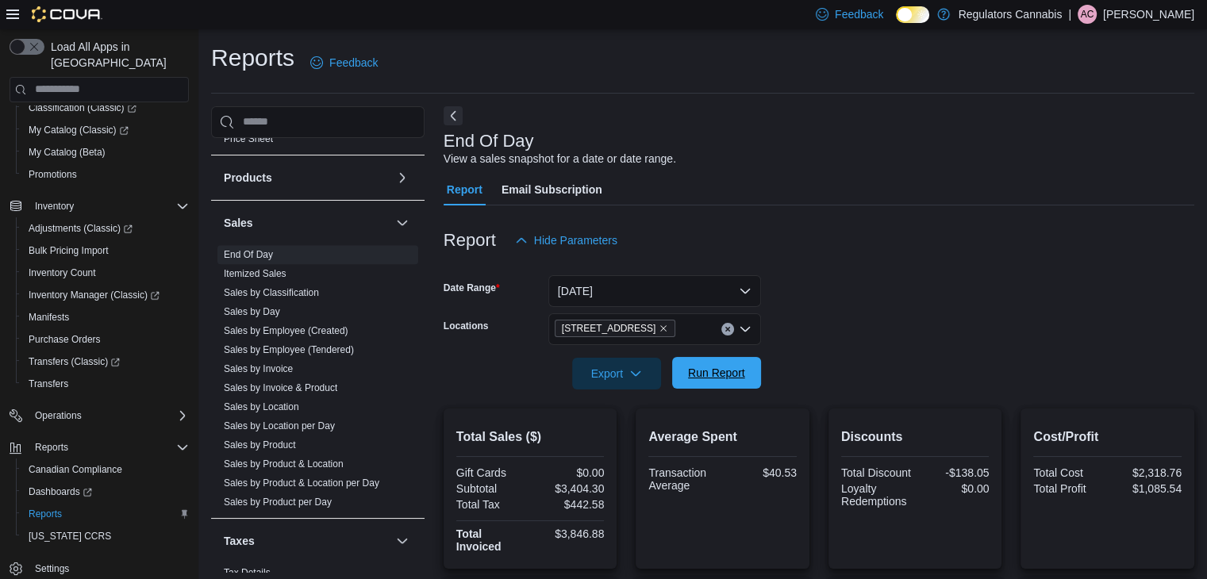
click at [739, 379] on span "Run Report" at bounding box center [716, 373] width 57 height 16
click at [661, 325] on icon "Remove 650 Division Rd from selection in this group" at bounding box center [664, 328] width 6 height 6
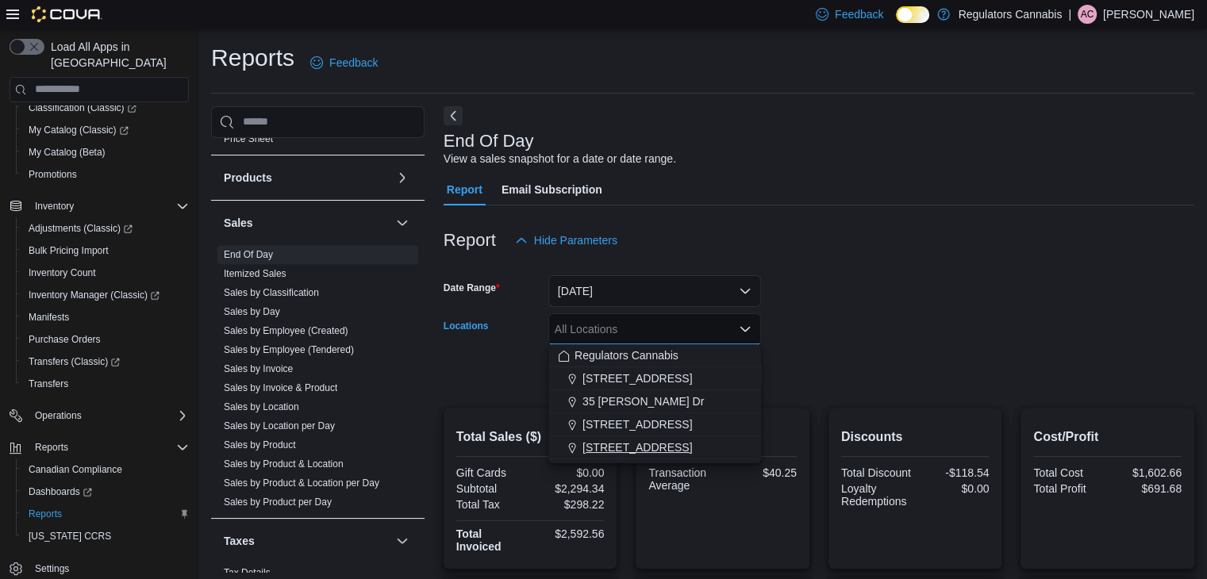
click at [604, 440] on span "8486 Wyandotte St E" at bounding box center [636, 448] width 109 height 16
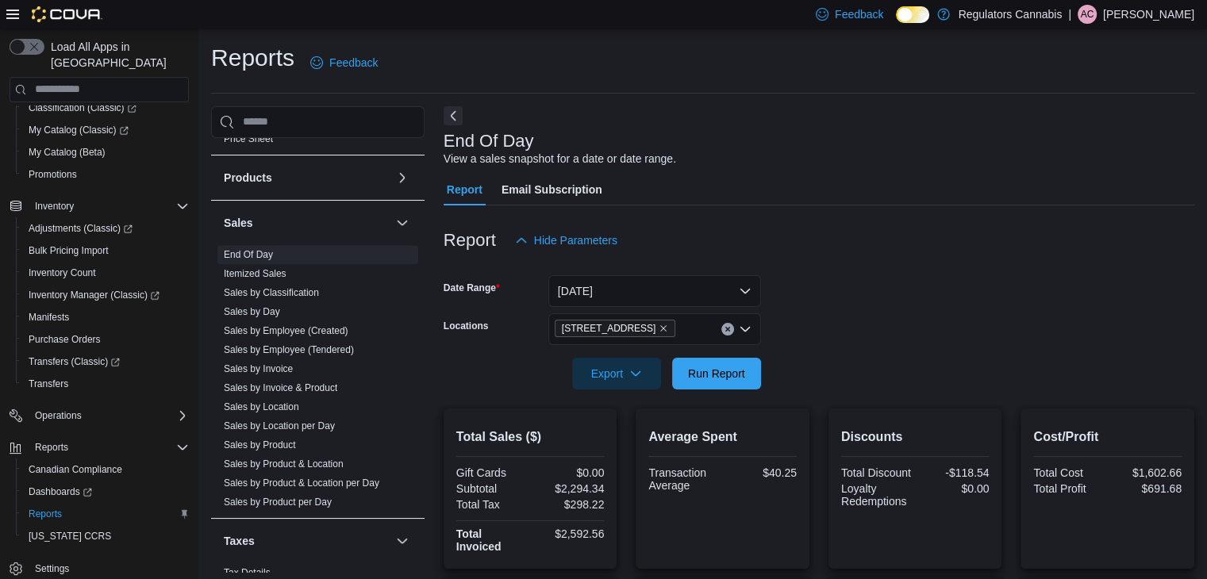
click at [903, 372] on form "Date Range Today Locations 8486 Wyandotte St E Export Run Report" at bounding box center [819, 322] width 751 height 133
click at [740, 369] on span "Run Report" at bounding box center [716, 373] width 57 height 16
click at [659, 325] on icon "Remove 8486 Wyandotte St E from selection in this group" at bounding box center [664, 329] width 10 height 10
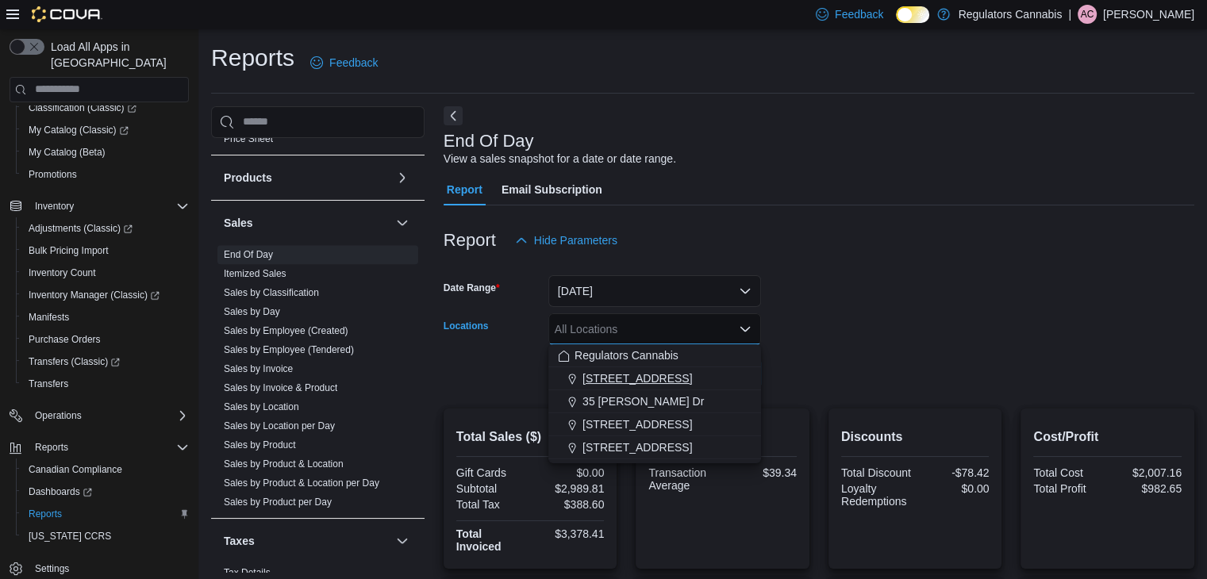
drag, startPoint x: 648, startPoint y: 378, endPoint x: 841, endPoint y: 347, distance: 195.4
click at [650, 378] on span "3099 Forest Glade Dr" at bounding box center [636, 379] width 109 height 16
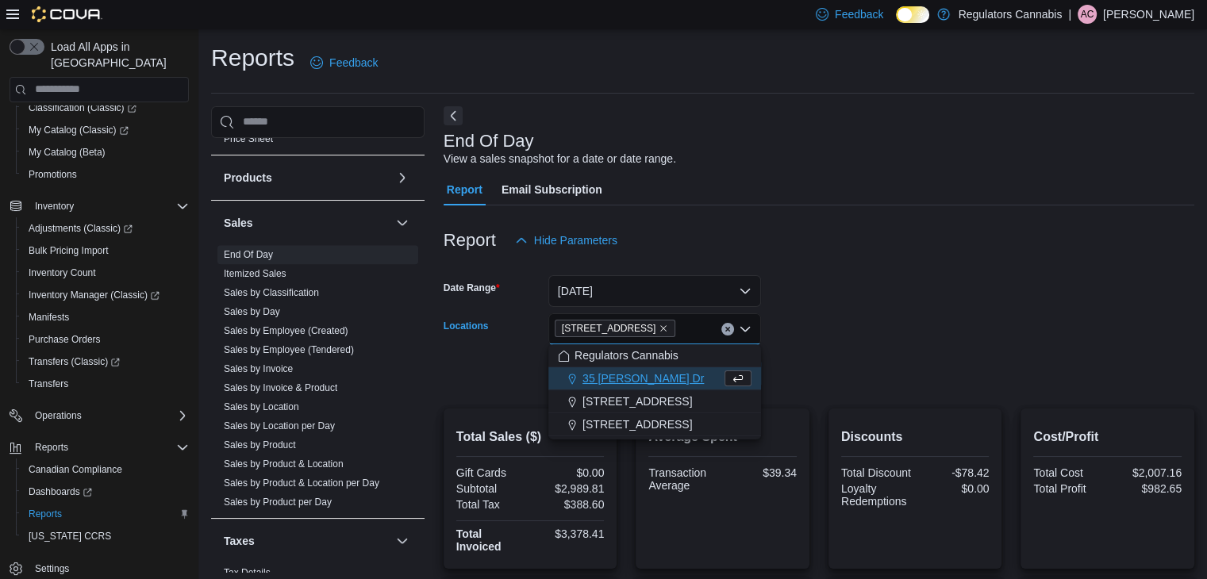
click at [933, 333] on form "Date Range Today Locations 3099 Forest Glade Dr Combo box. Selected. 3099 Fores…" at bounding box center [819, 322] width 751 height 133
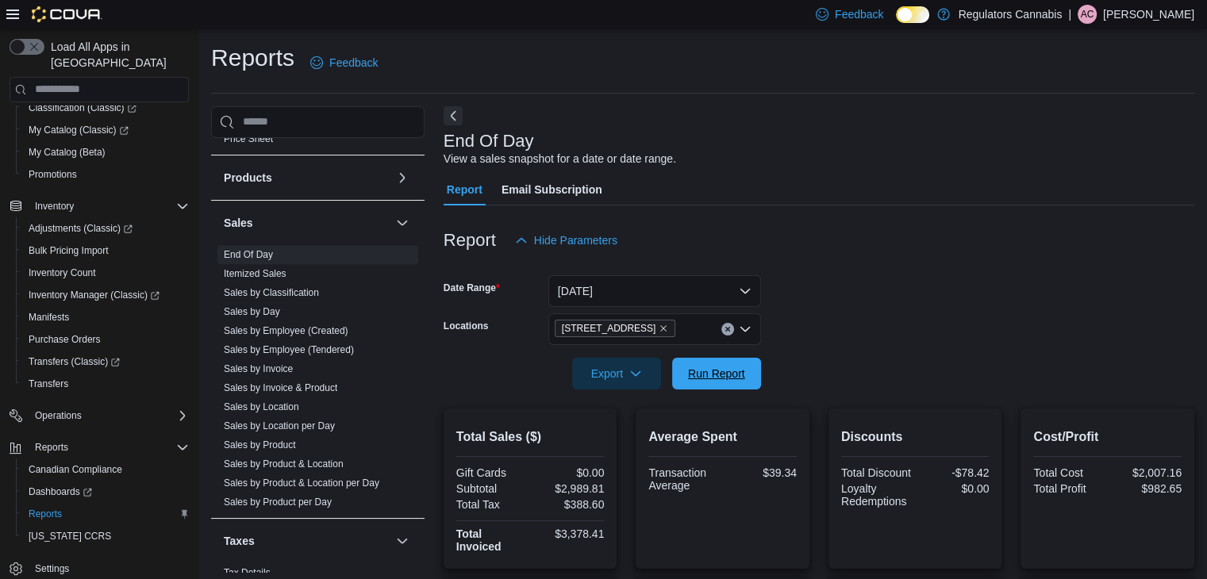
click at [733, 362] on span "Run Report" at bounding box center [717, 374] width 70 height 32
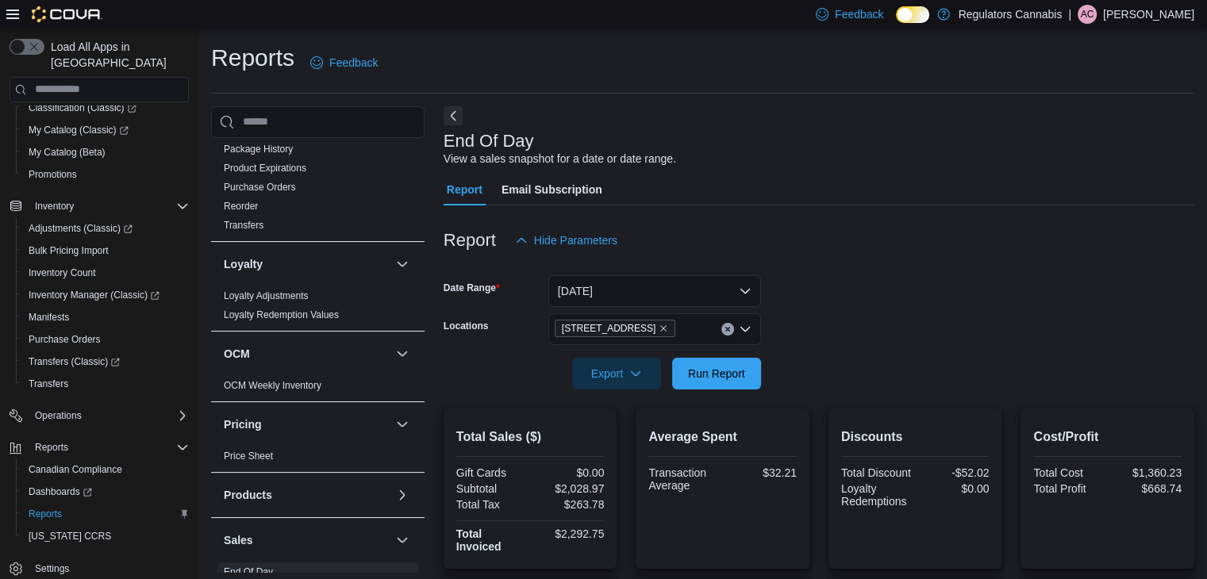
scroll to position [635, 0]
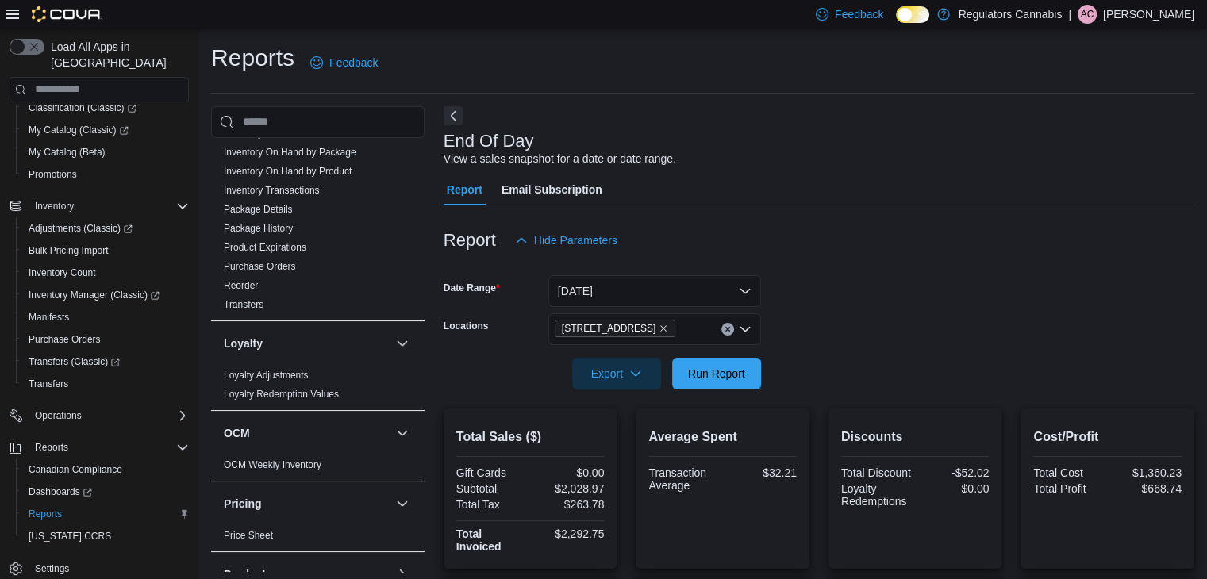
click at [260, 185] on link "Inventory Transactions" at bounding box center [272, 190] width 96 height 11
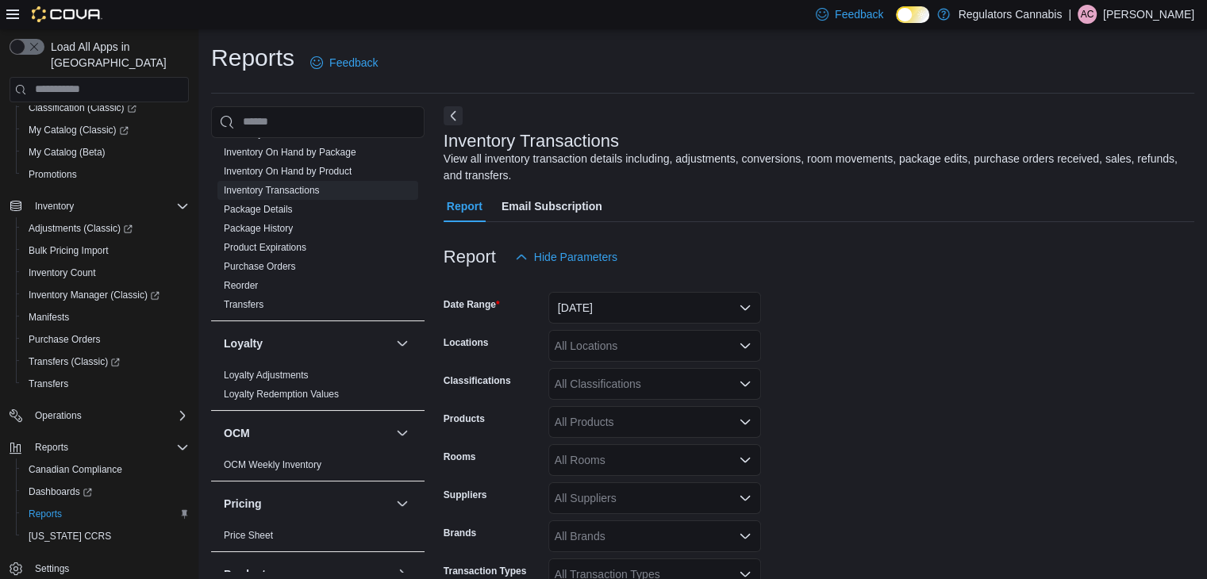
scroll to position [53, 0]
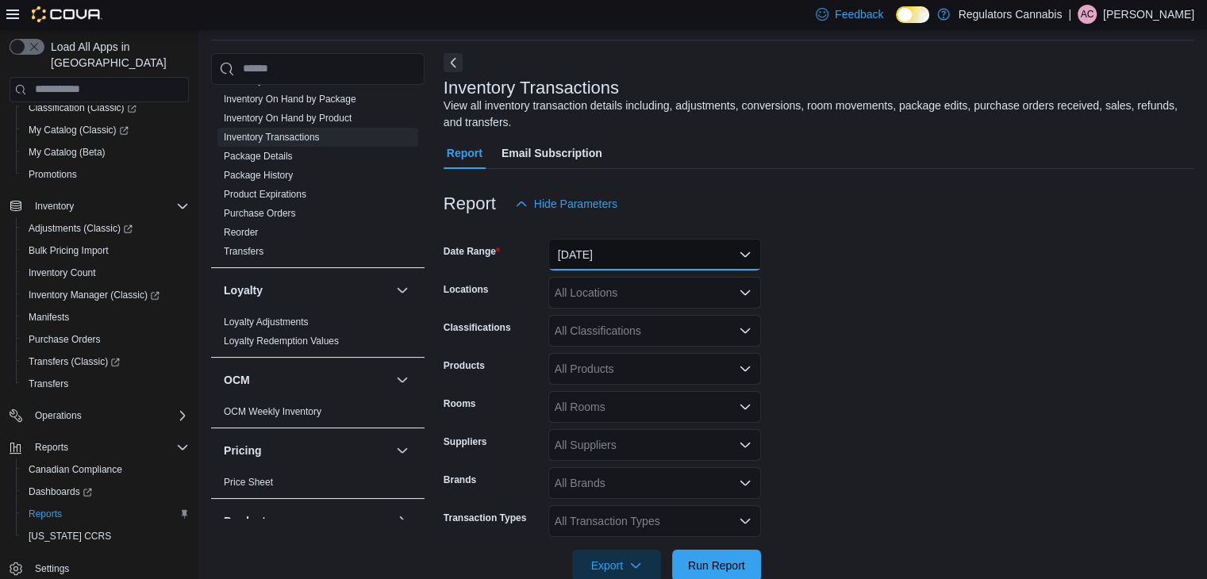
click at [673, 247] on button "Yesterday" at bounding box center [654, 255] width 213 height 32
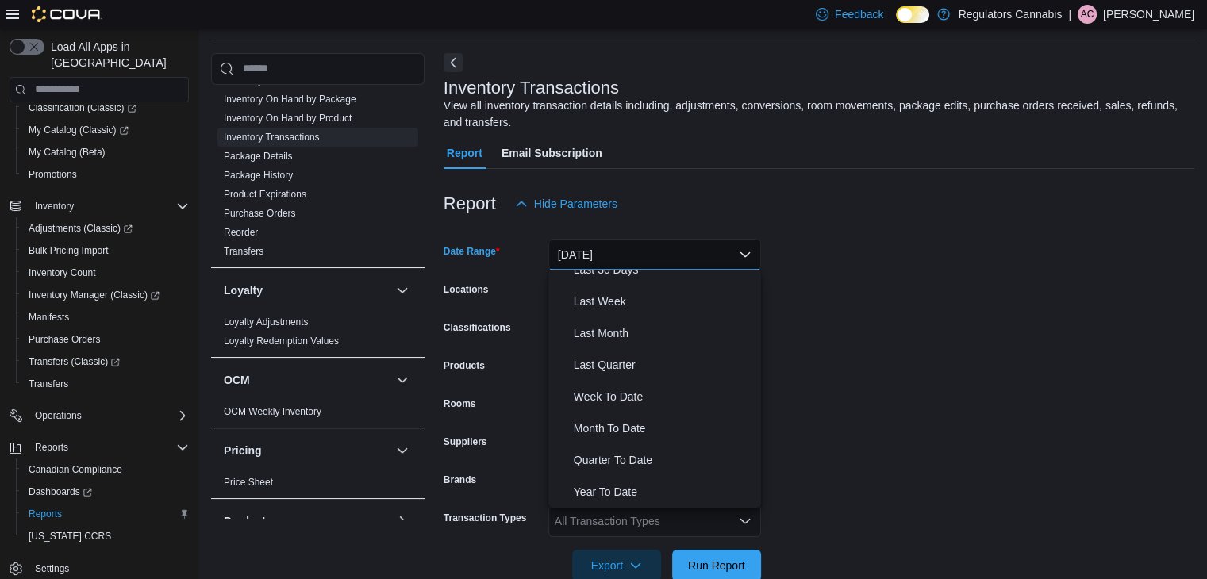
scroll to position [0, 0]
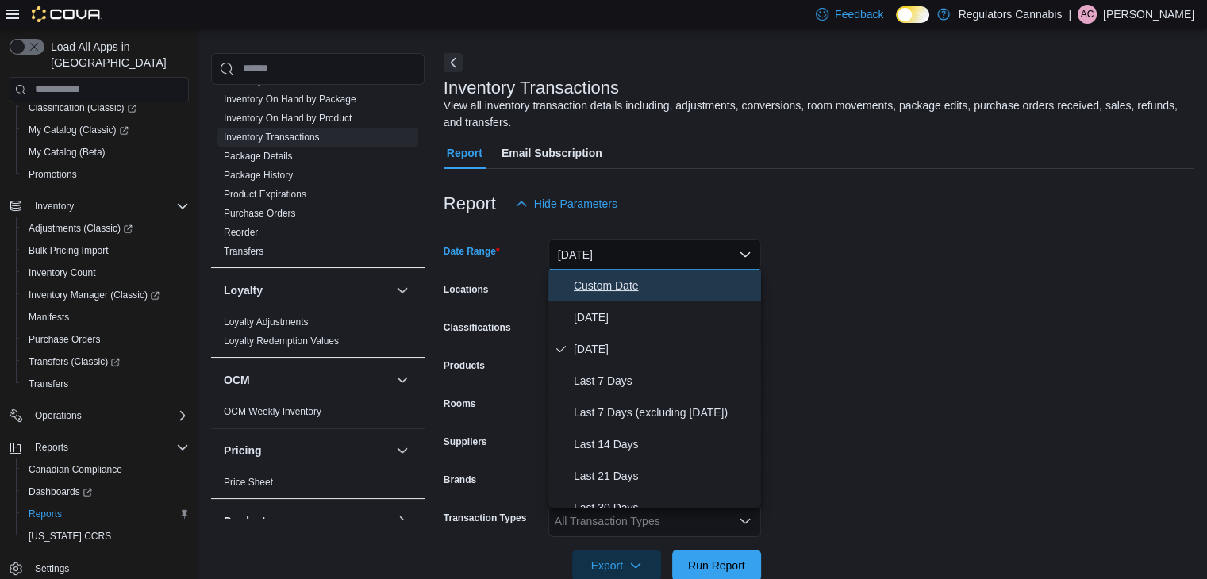
click at [597, 286] on span "Custom Date" at bounding box center [664, 285] width 181 height 19
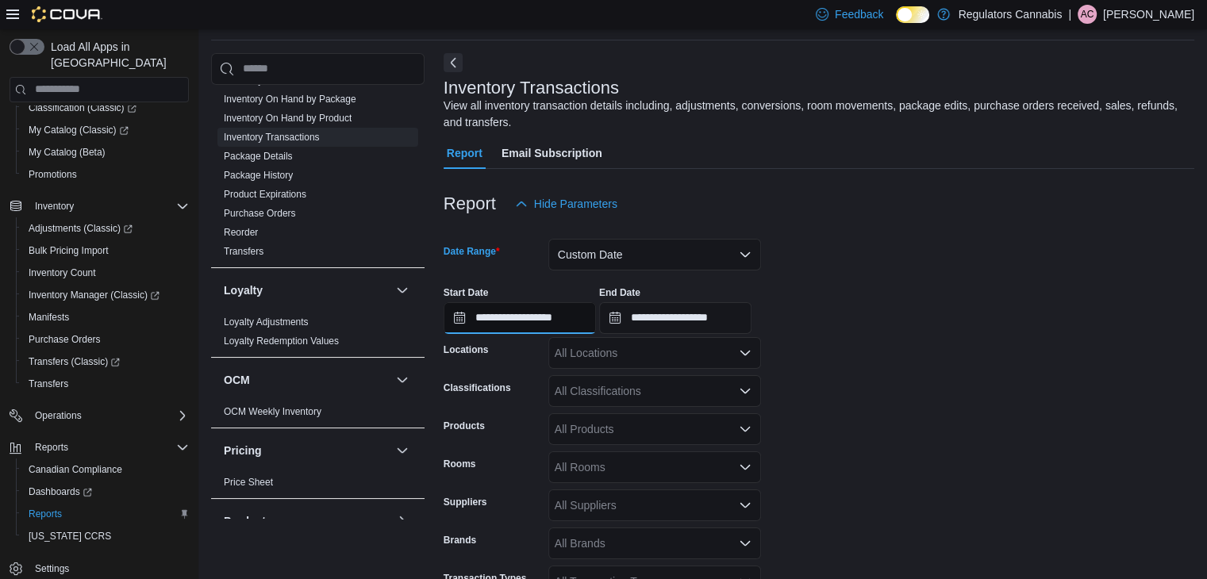
click at [593, 316] on input "**********" at bounding box center [520, 318] width 152 height 32
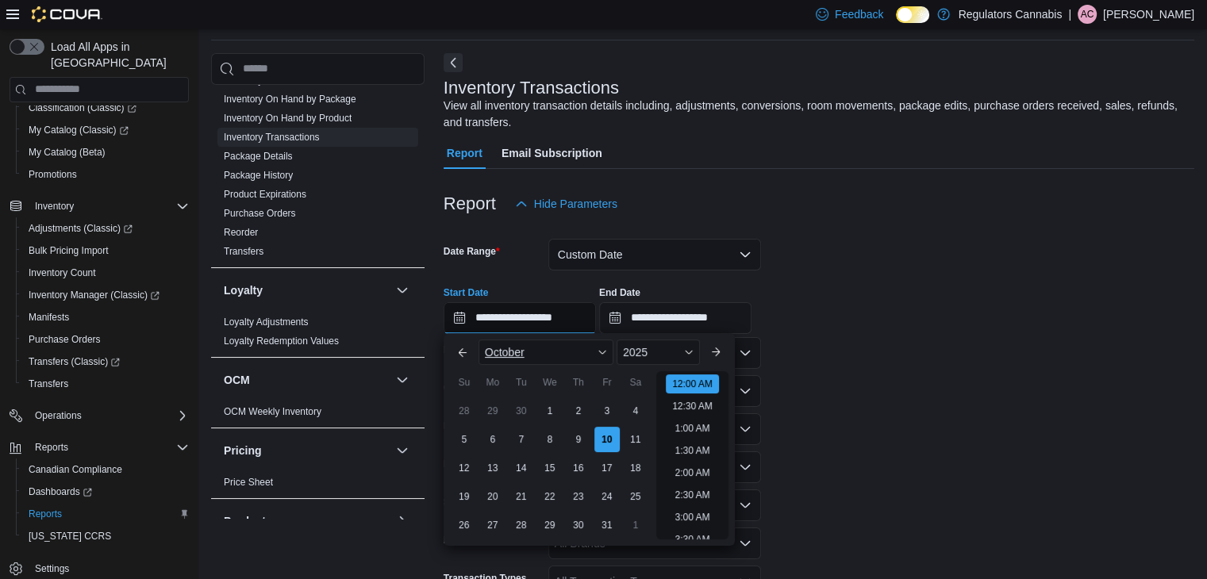
scroll to position [49, 0]
click at [459, 348] on button "Previous Month" at bounding box center [462, 352] width 25 height 25
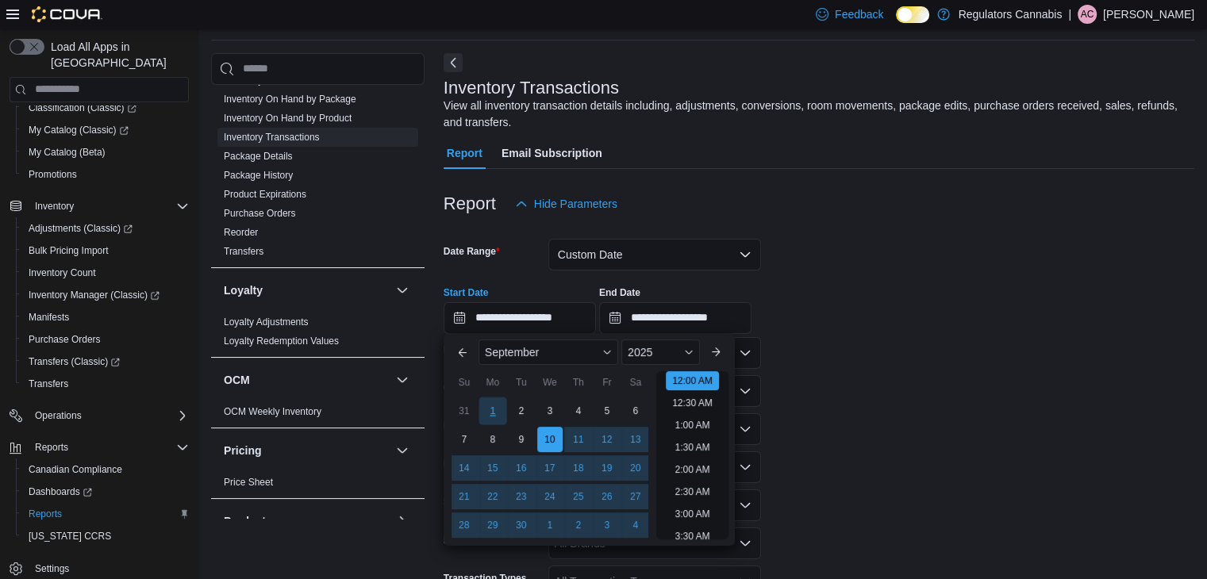
click at [497, 409] on div "1" at bounding box center [492, 412] width 28 height 28
type input "**********"
click at [687, 376] on li "12:00 AM" at bounding box center [692, 380] width 53 height 19
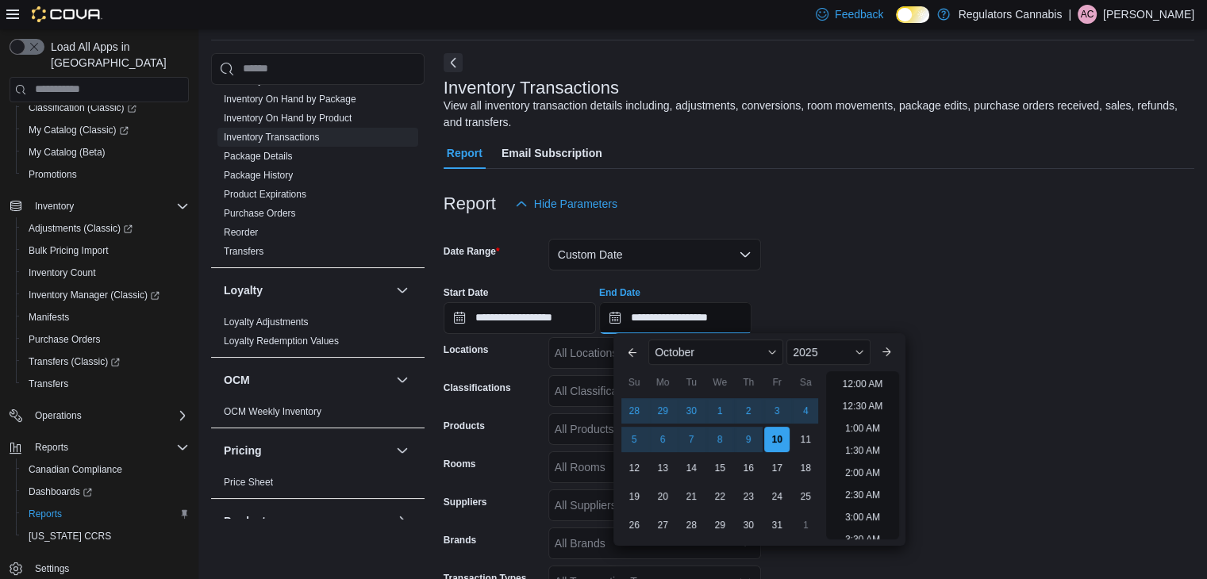
click at [751, 316] on input "**********" at bounding box center [675, 318] width 152 height 32
click at [625, 355] on button "Previous Month" at bounding box center [632, 352] width 25 height 25
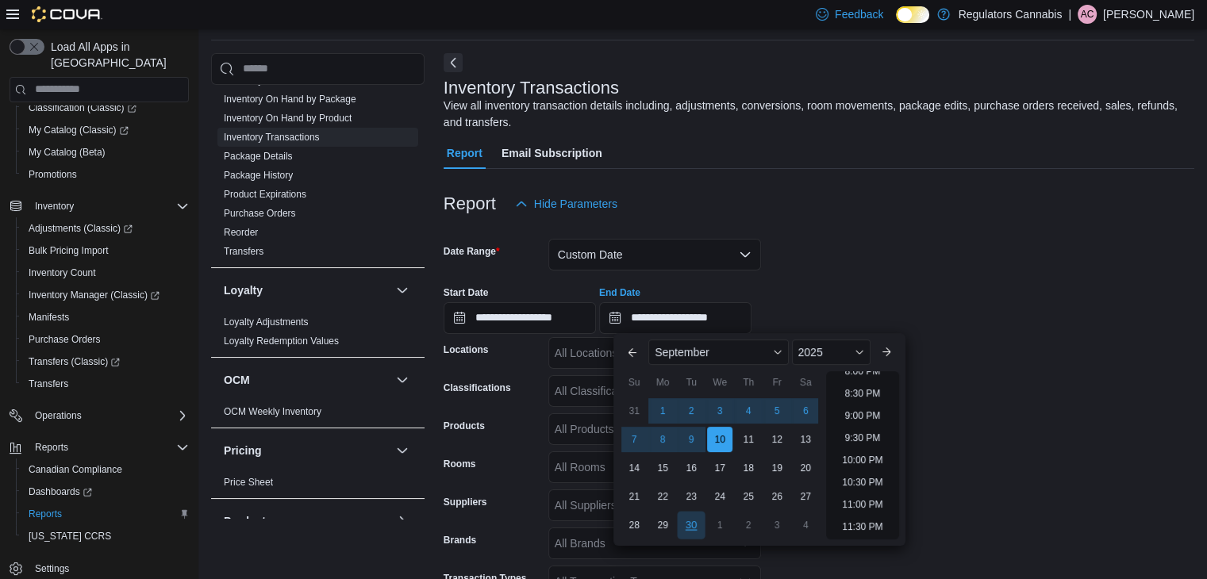
click at [693, 524] on div "30" at bounding box center [692, 526] width 28 height 28
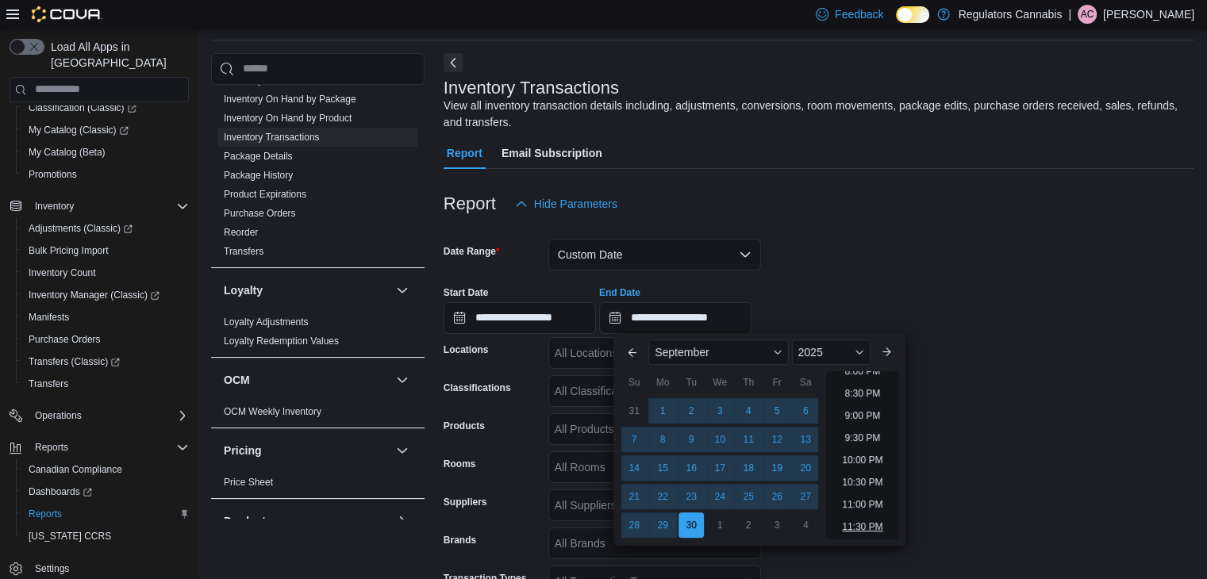
click at [851, 524] on li "11:30 PM" at bounding box center [861, 526] width 53 height 19
type input "**********"
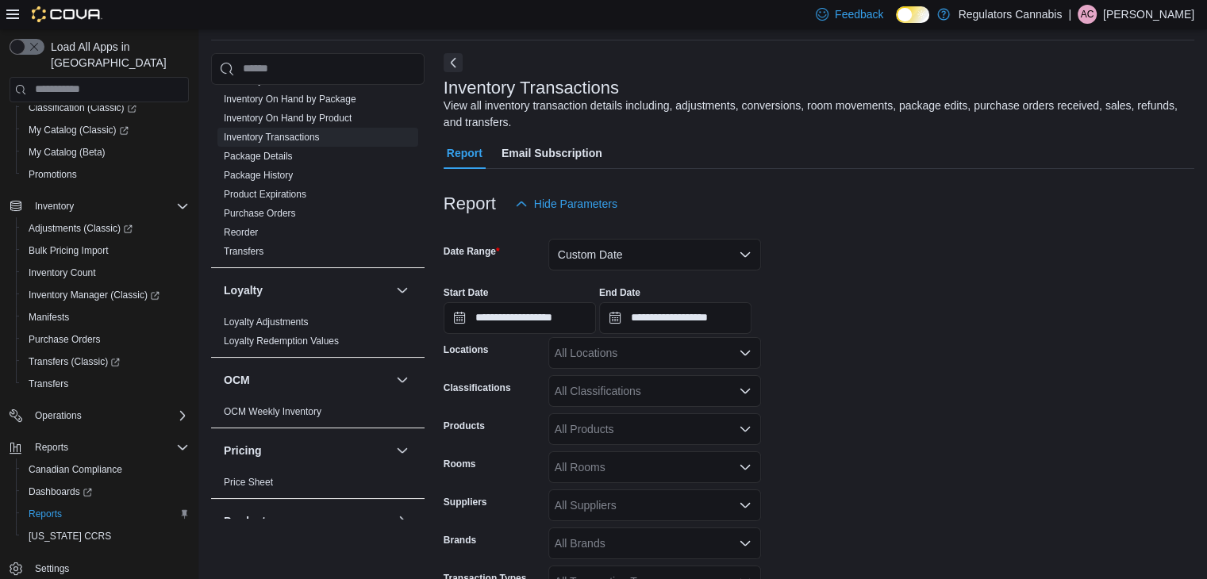
click at [933, 347] on form "**********" at bounding box center [819, 431] width 751 height 422
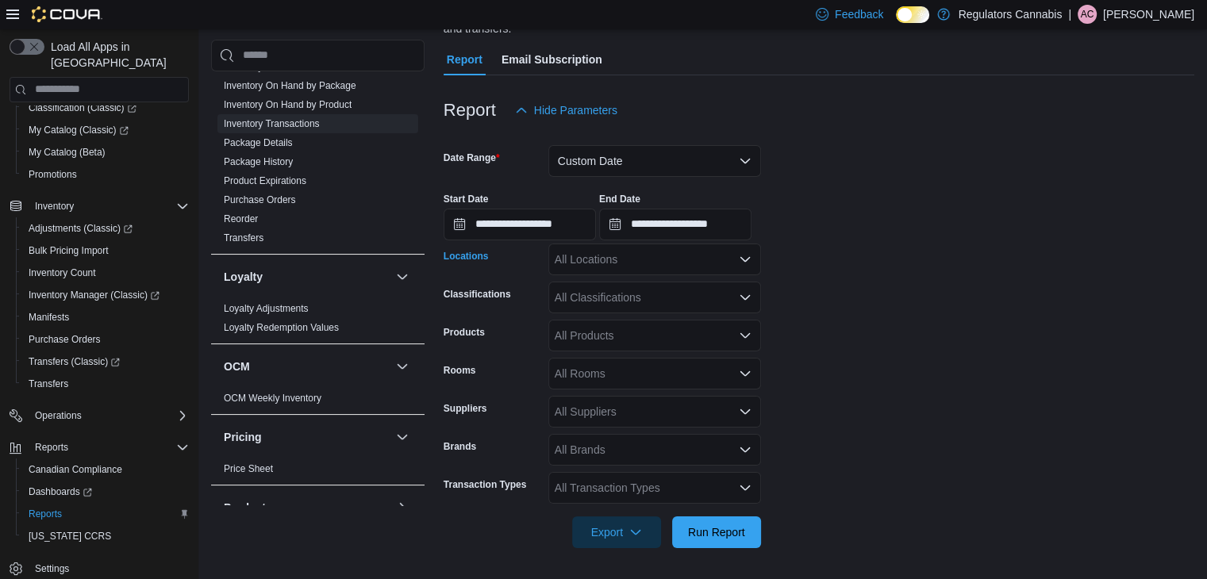
click at [642, 261] on div "All Locations" at bounding box center [654, 260] width 213 height 32
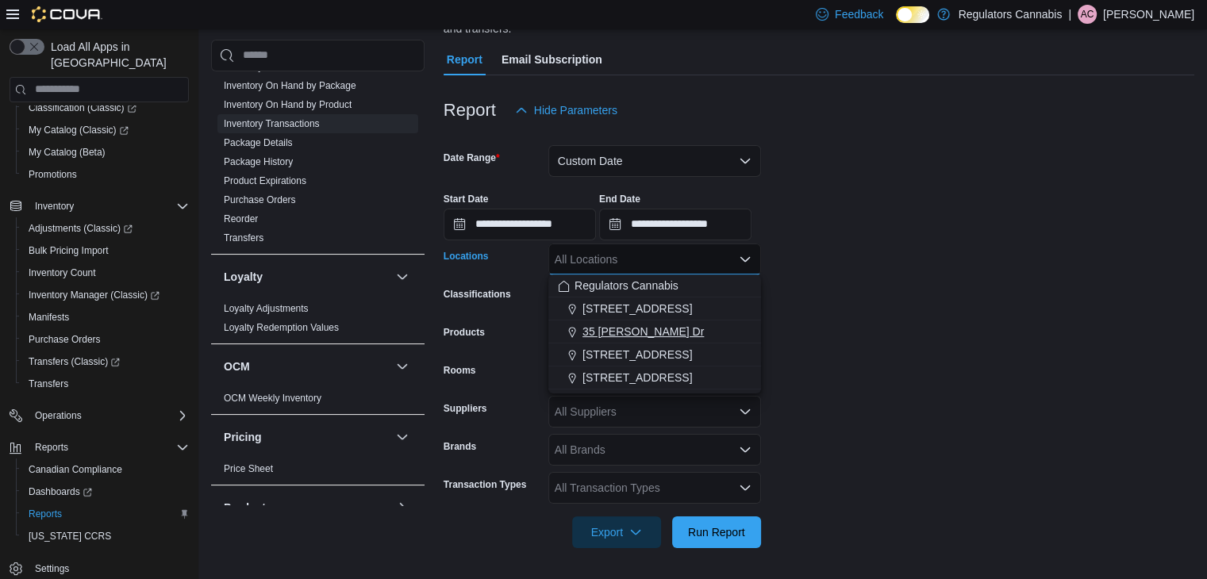
click at [614, 331] on span "35 Amy Croft Dr" at bounding box center [642, 332] width 121 height 16
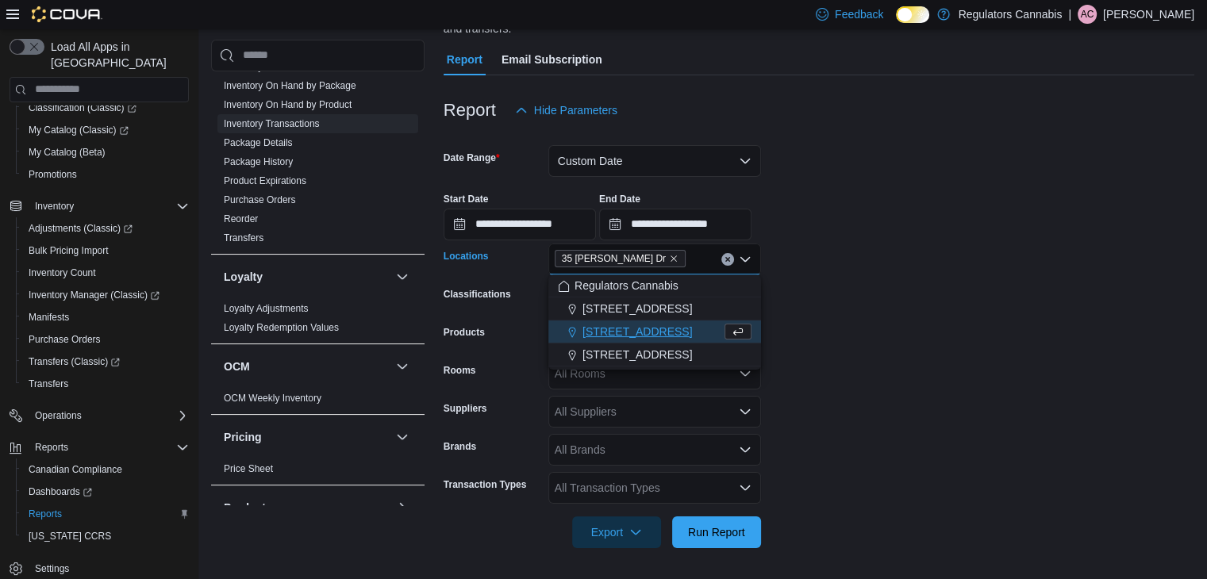
click at [613, 327] on span "650 Division Rd" at bounding box center [636, 332] width 109 height 16
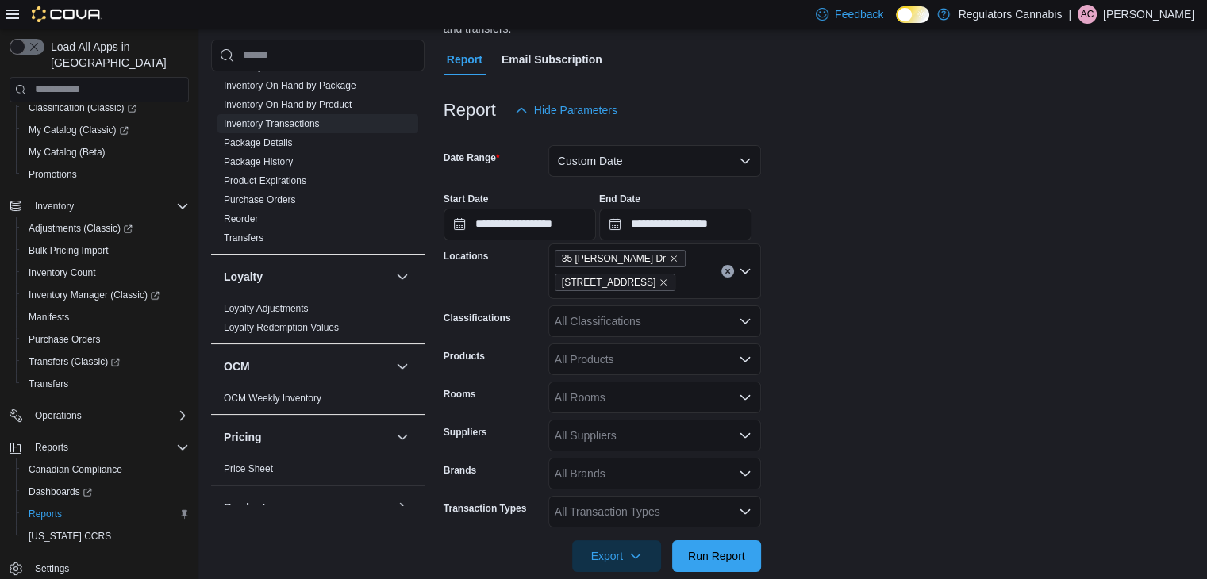
click at [875, 296] on form "**********" at bounding box center [819, 349] width 751 height 446
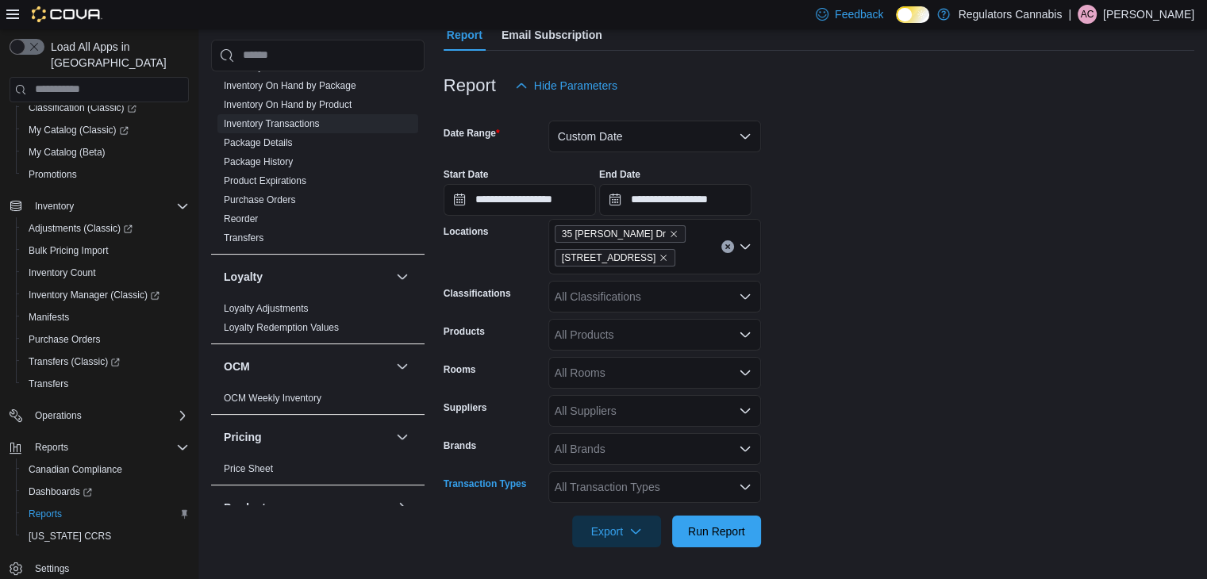
click at [672, 491] on div "All Transaction Types" at bounding box center [654, 487] width 213 height 32
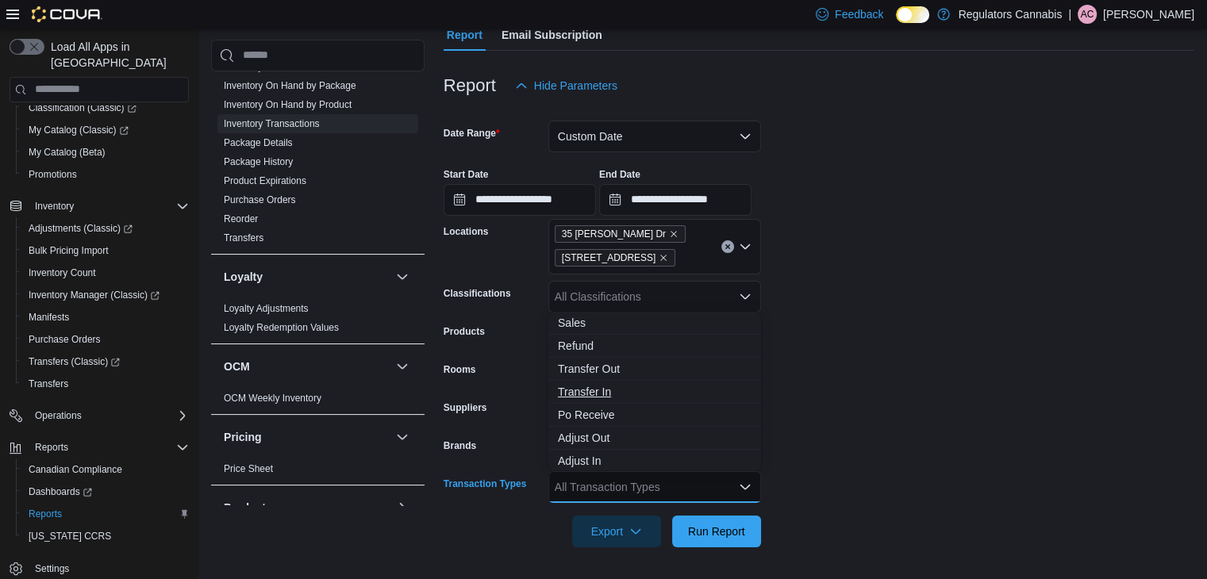
click at [625, 387] on span "Transfer In" at bounding box center [655, 392] width 194 height 16
click at [621, 368] on span "Transfer Out" at bounding box center [655, 369] width 194 height 16
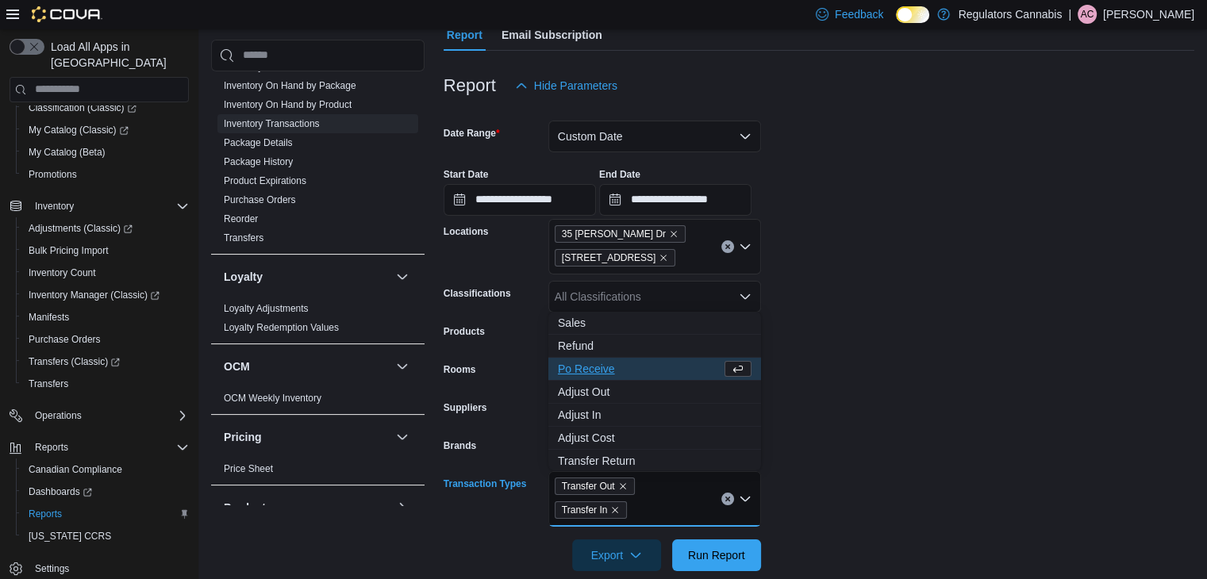
click at [851, 407] on form "**********" at bounding box center [819, 337] width 751 height 470
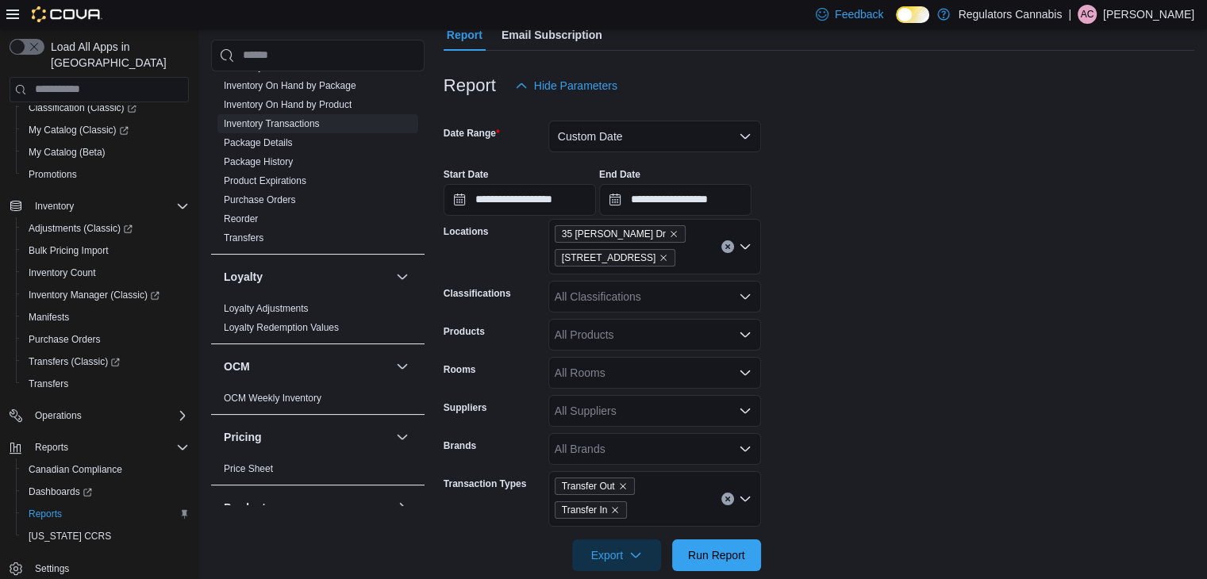
scroll to position [194, 0]
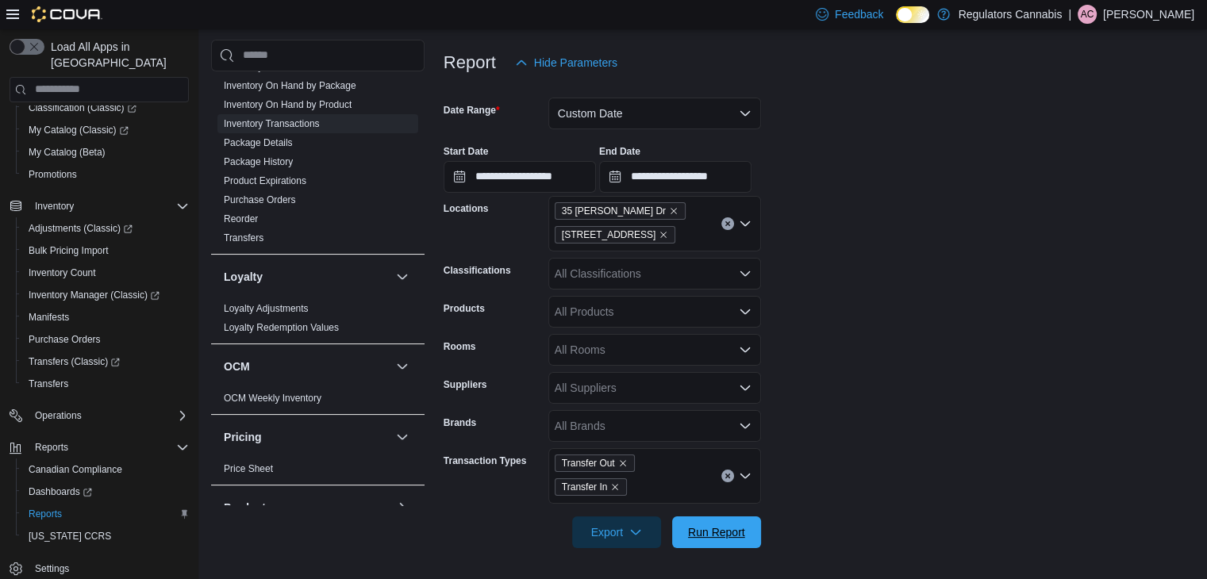
click at [745, 534] on span "Run Report" at bounding box center [717, 533] width 70 height 32
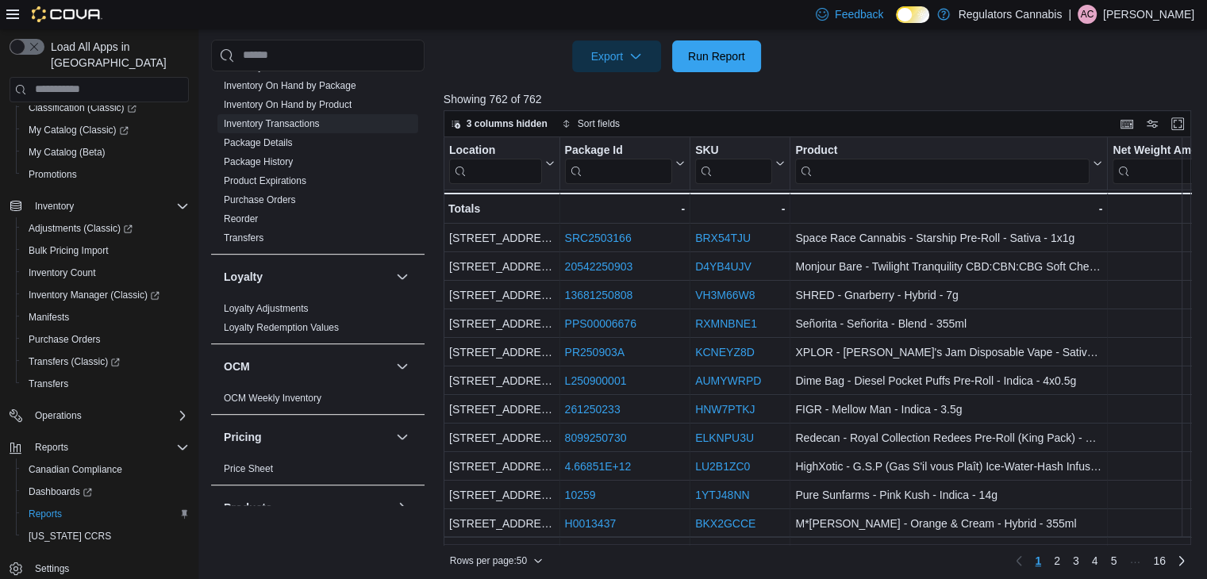
scroll to position [591, 0]
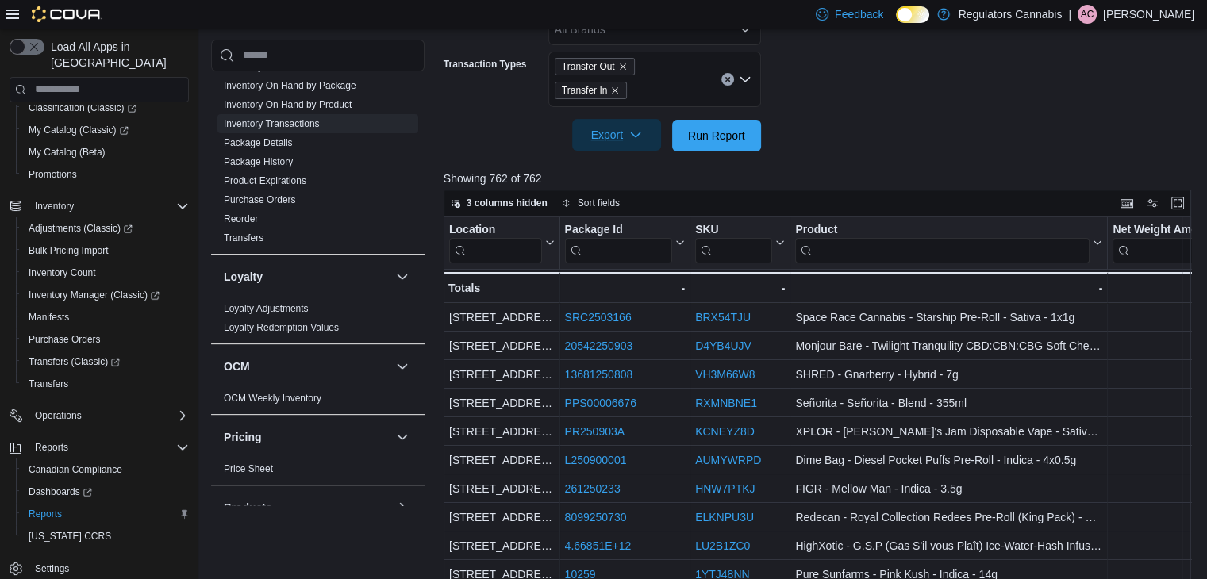
click at [605, 137] on span "Export" at bounding box center [617, 135] width 70 height 32
click at [601, 162] on span "Export to Excel" at bounding box center [618, 166] width 71 height 13
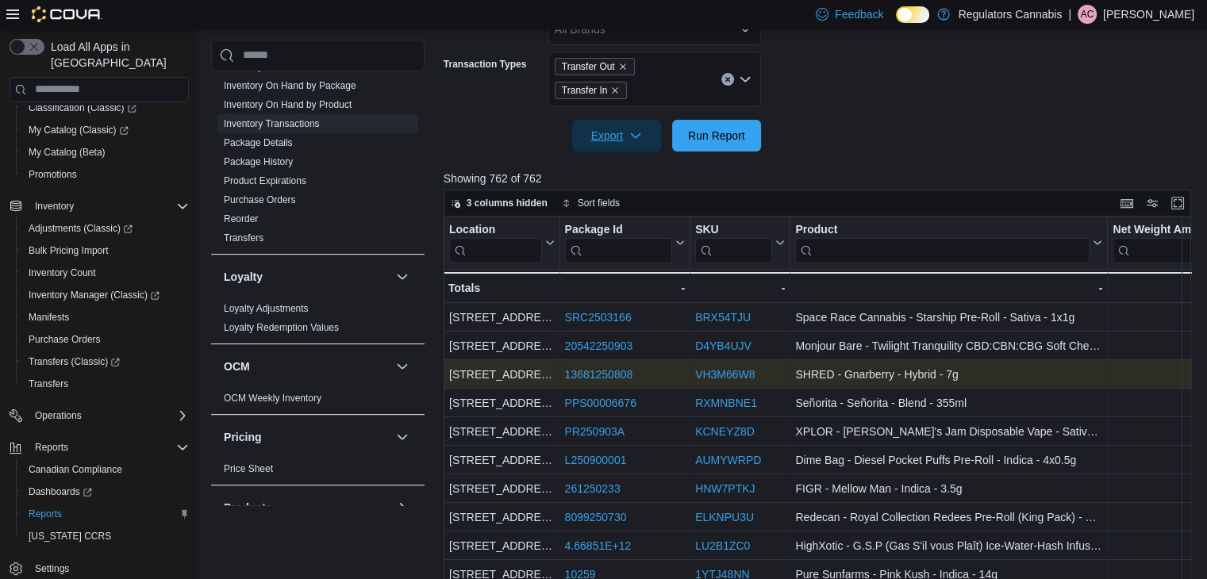
scroll to position [0, 0]
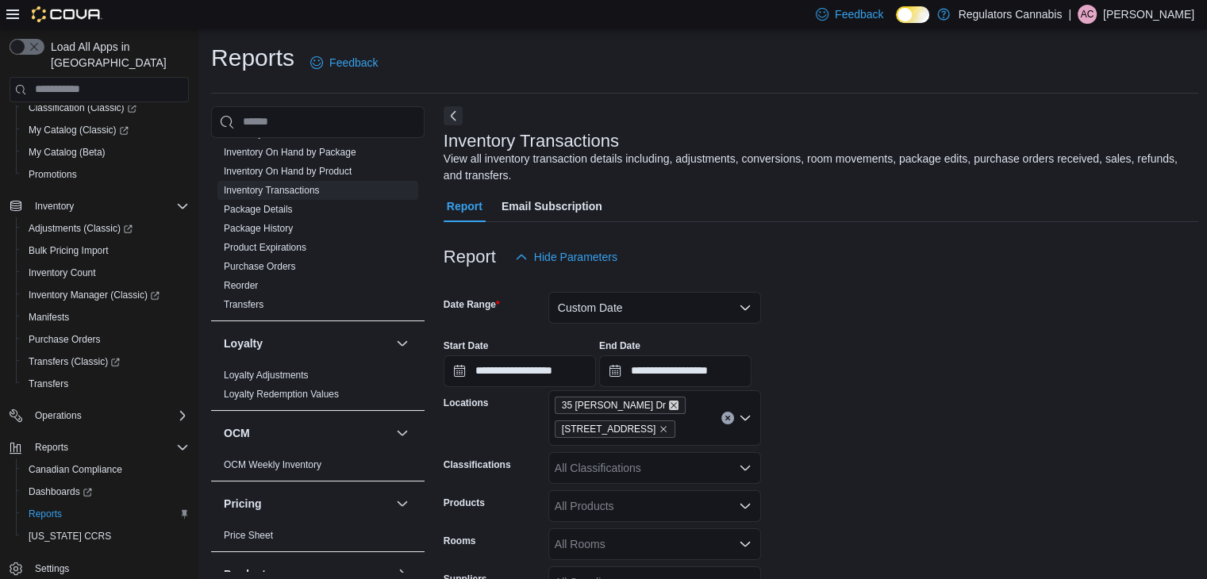
click at [669, 403] on icon "Remove 35 Amy Croft Dr from selection in this group" at bounding box center [674, 406] width 10 height 10
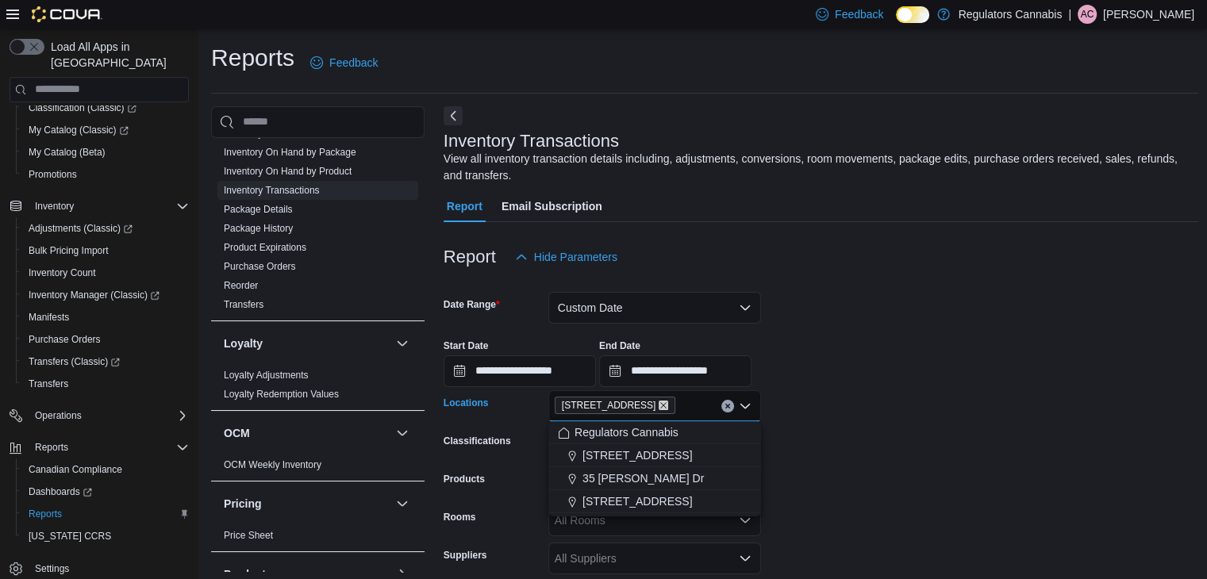
click at [659, 401] on icon "Remove 650 Division Rd from selection in this group" at bounding box center [664, 406] width 10 height 10
click at [625, 459] on span "3099 Forest Glade Dr" at bounding box center [636, 455] width 109 height 16
click at [634, 497] on span "8486 Wyandotte St E" at bounding box center [636, 502] width 109 height 16
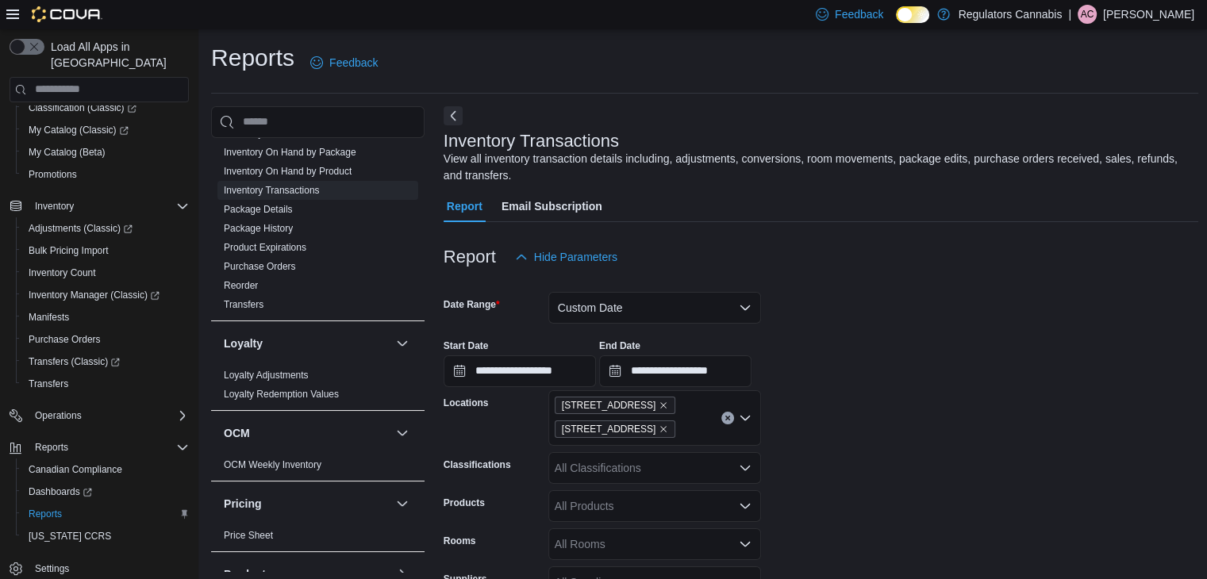
click at [811, 451] on form "**********" at bounding box center [821, 508] width 755 height 470
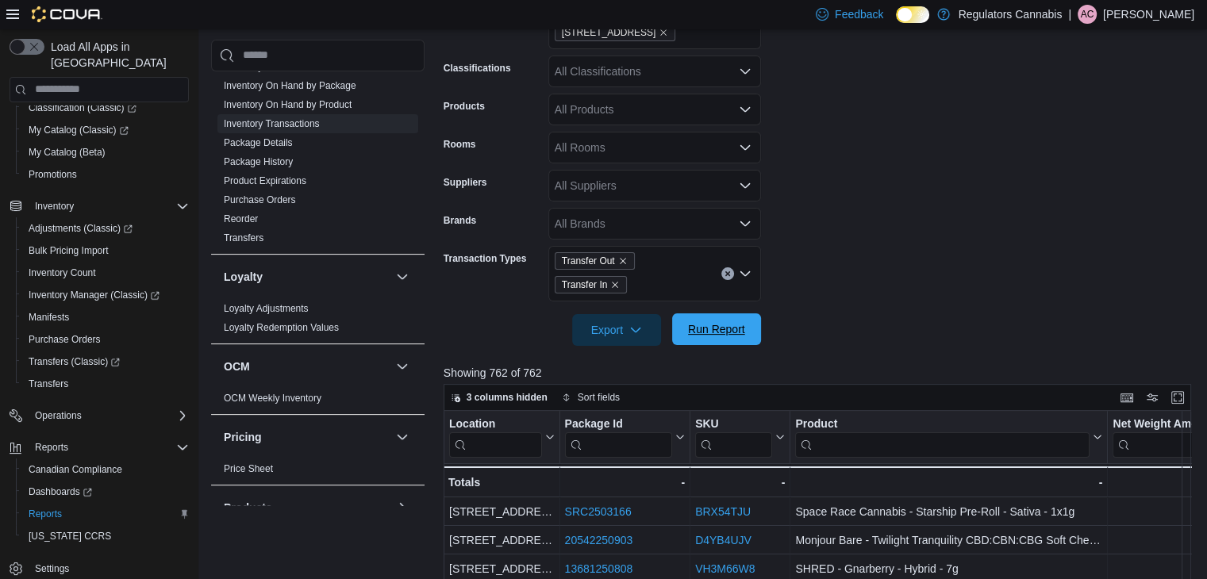
click at [720, 336] on span "Run Report" at bounding box center [716, 329] width 57 height 16
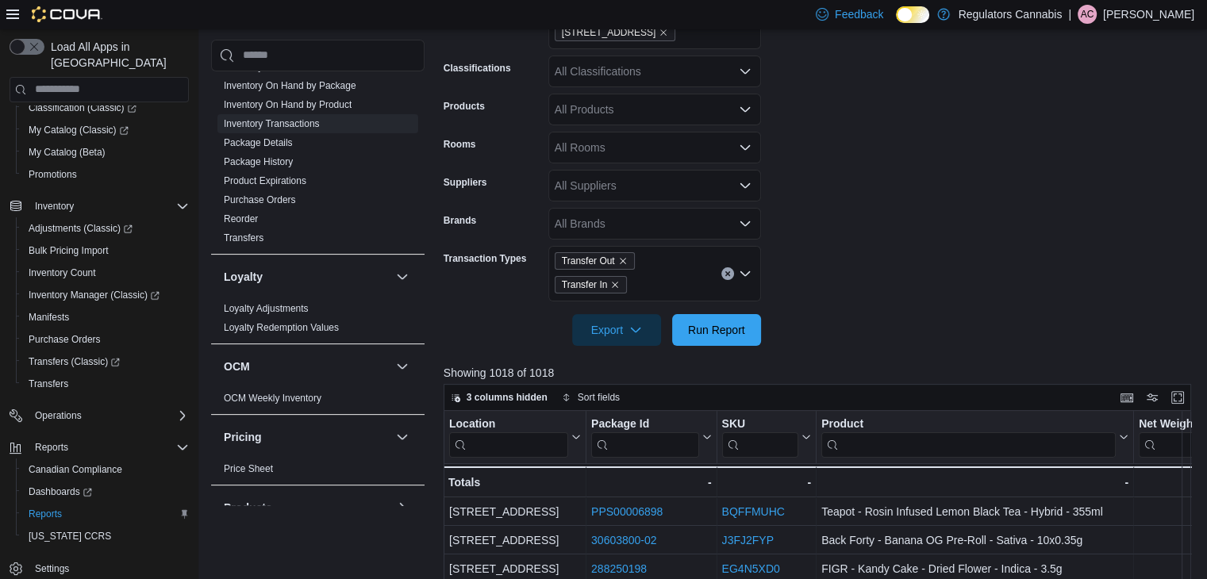
scroll to position [476, 0]
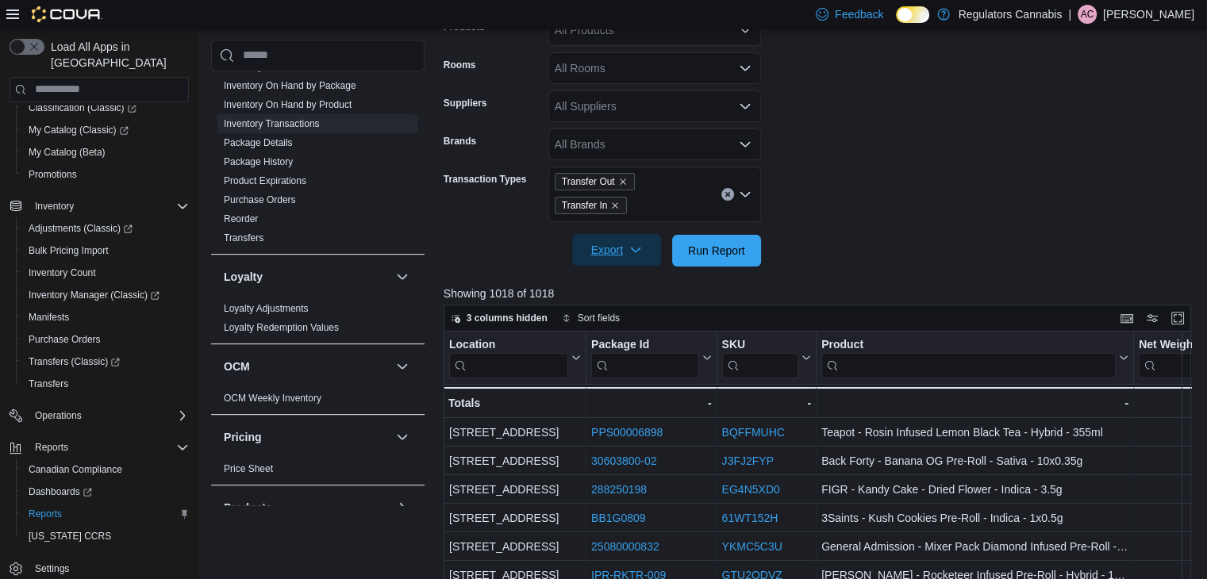
click at [617, 255] on span "Export" at bounding box center [617, 250] width 70 height 32
click at [613, 276] on span "Export to Excel" at bounding box center [618, 281] width 71 height 13
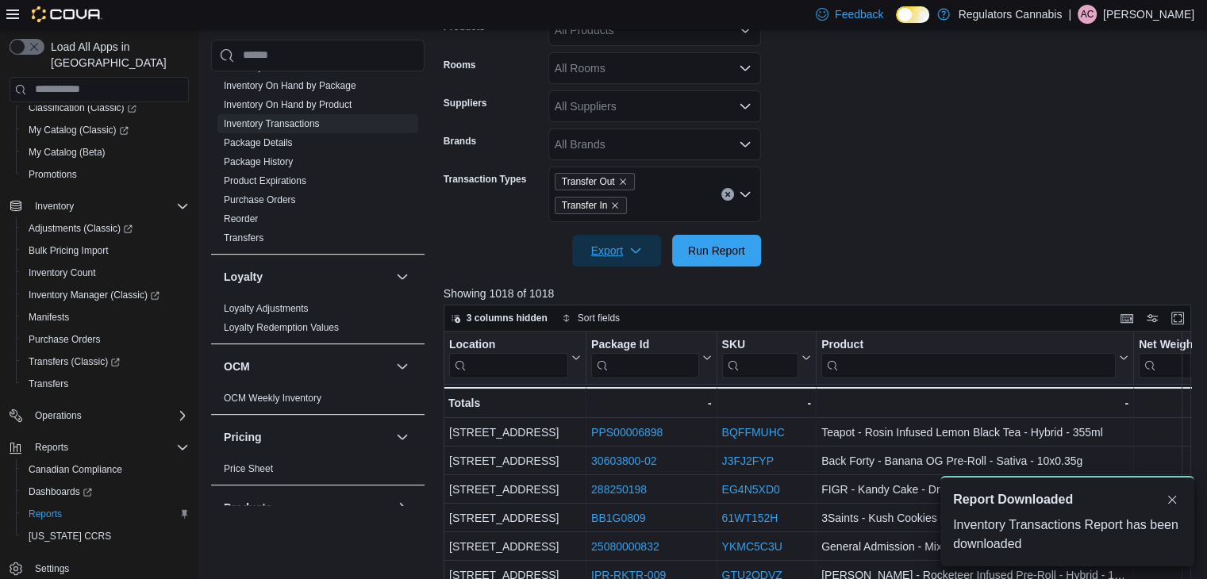
scroll to position [0, 0]
